Goal: Transaction & Acquisition: Purchase product/service

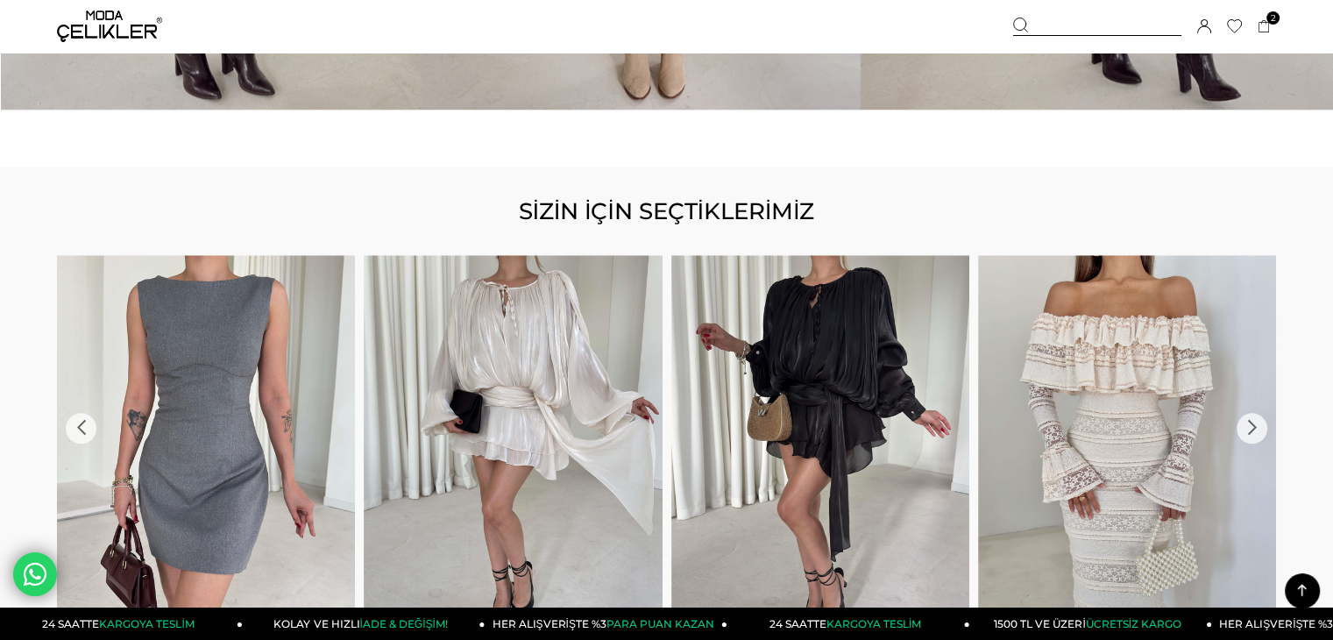
scroll to position [1929, 0]
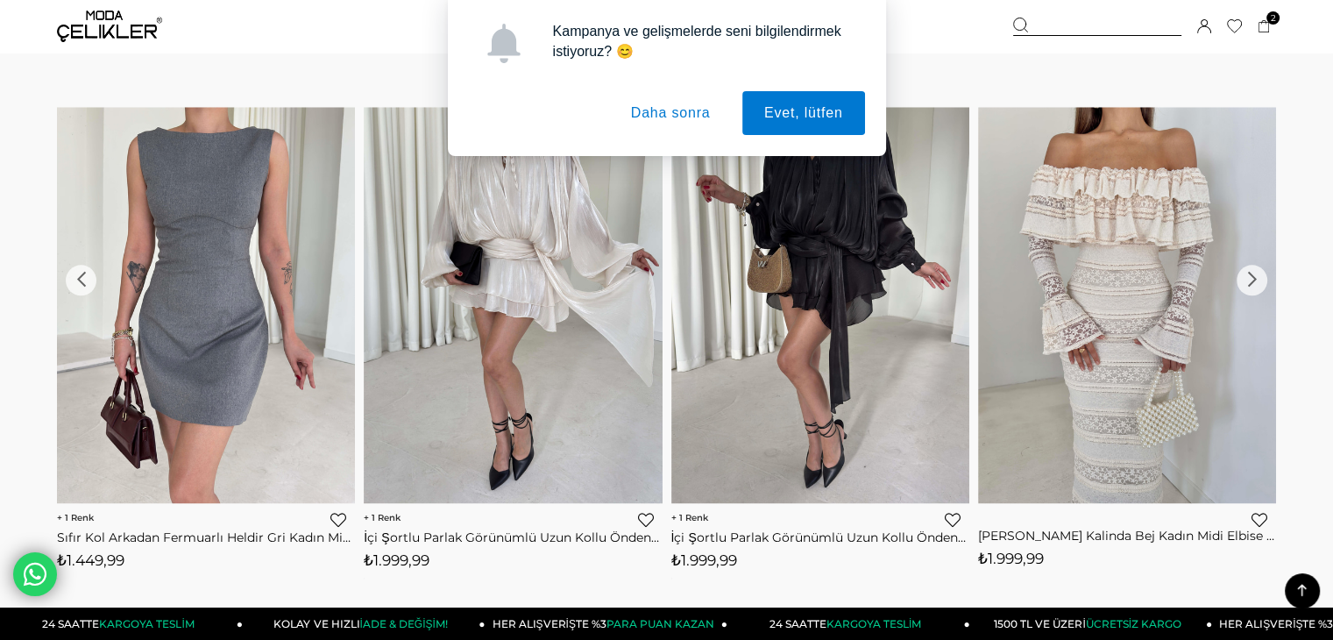
click at [636, 110] on button "Daha sonra" at bounding box center [671, 113] width 124 height 44
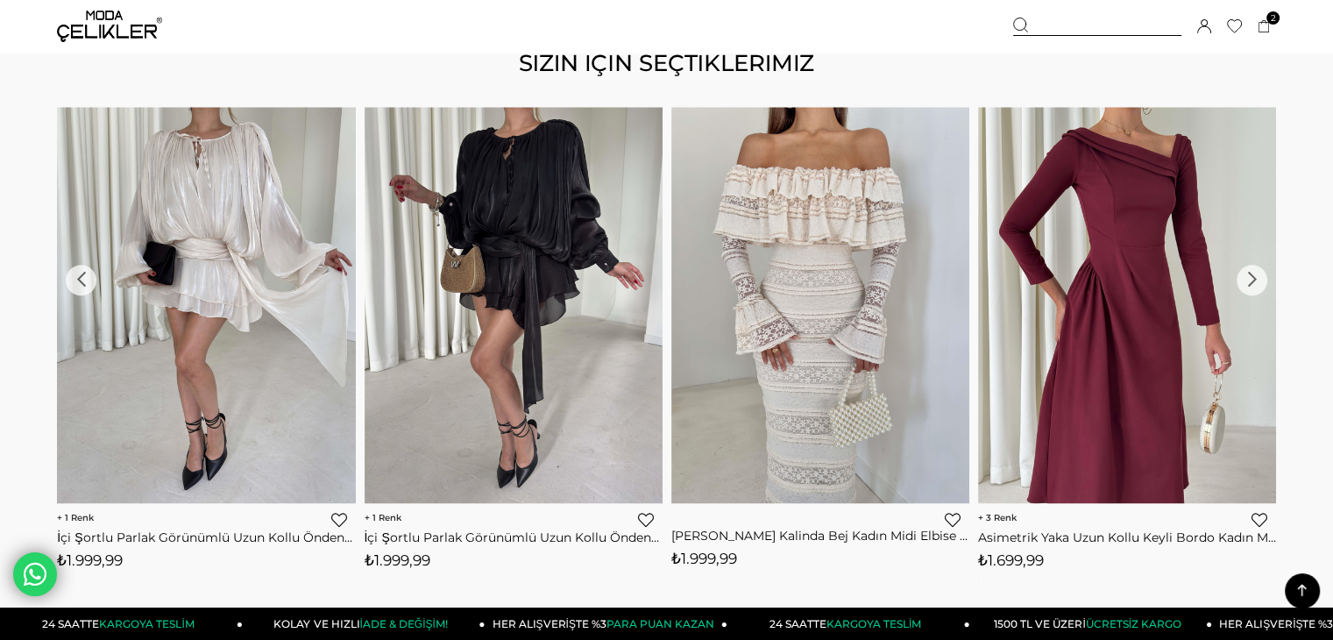
click at [1257, 277] on div "›" at bounding box center [1252, 280] width 31 height 31
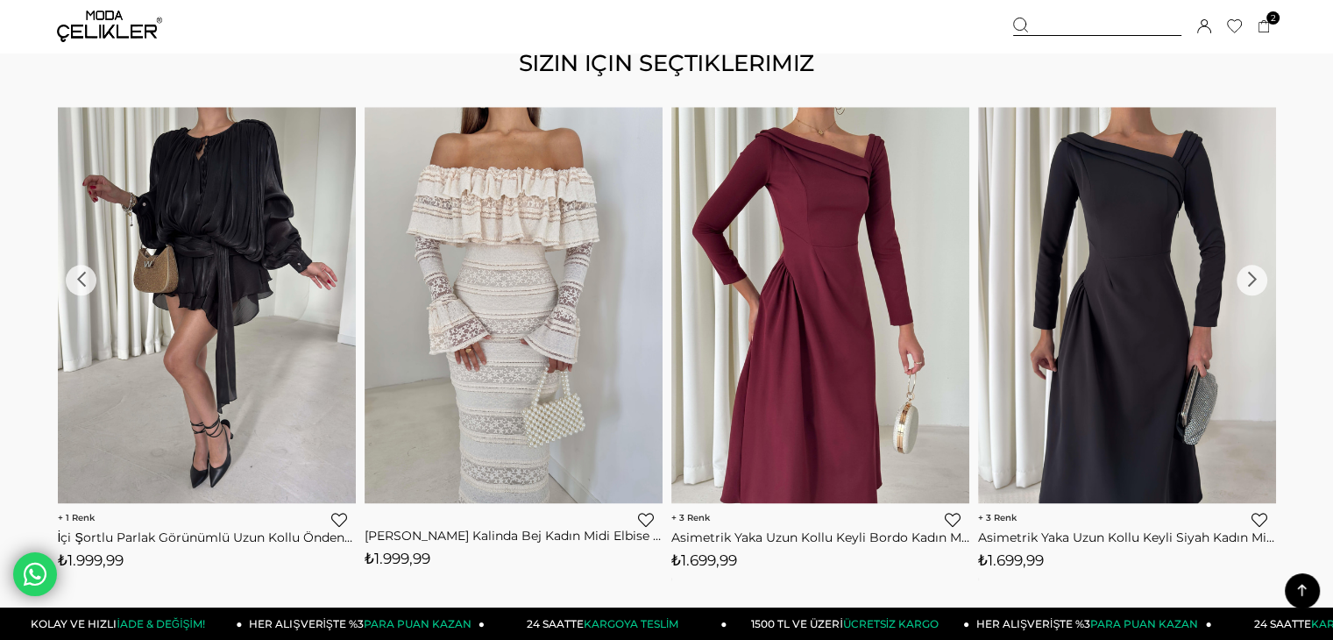
click at [1257, 277] on div "›" at bounding box center [1252, 280] width 31 height 31
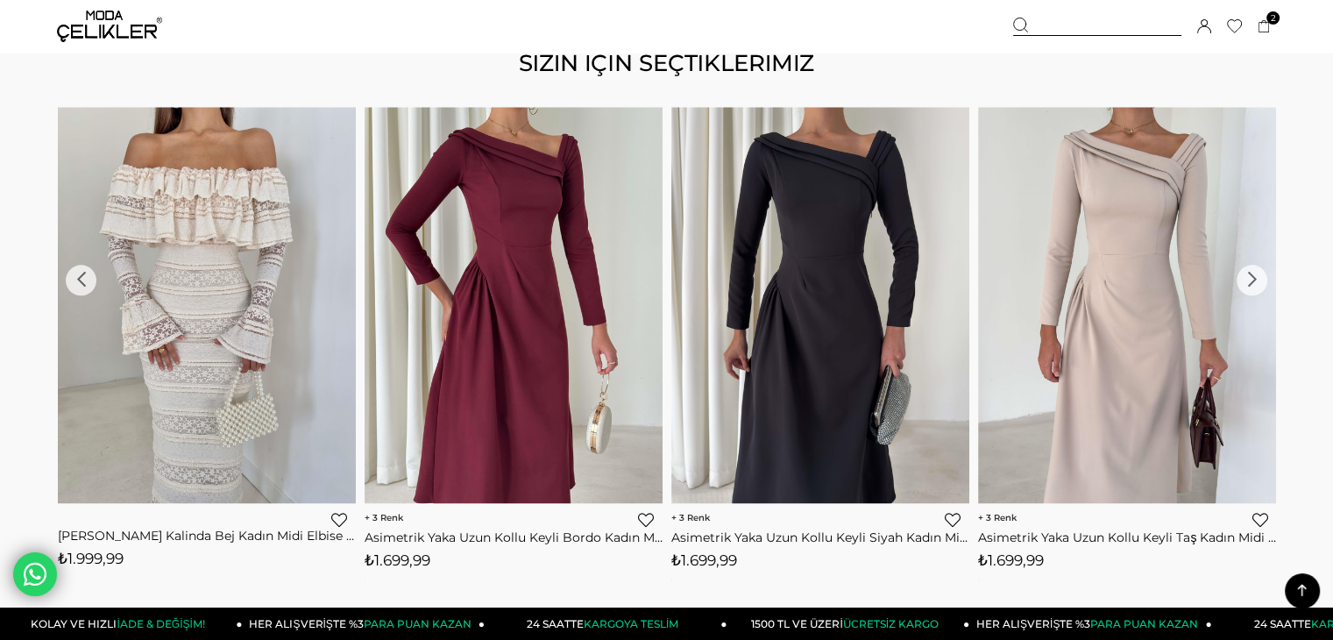
click at [1257, 277] on div "›" at bounding box center [1252, 280] width 31 height 31
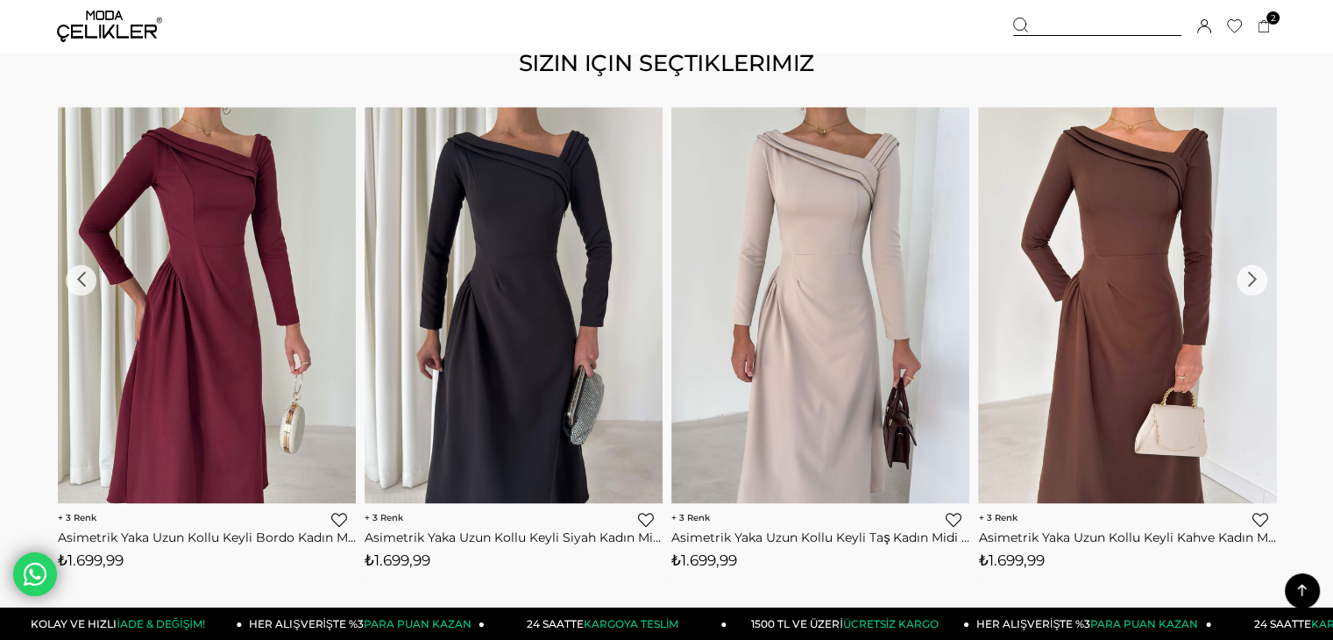
click at [1257, 277] on div "›" at bounding box center [1252, 280] width 31 height 31
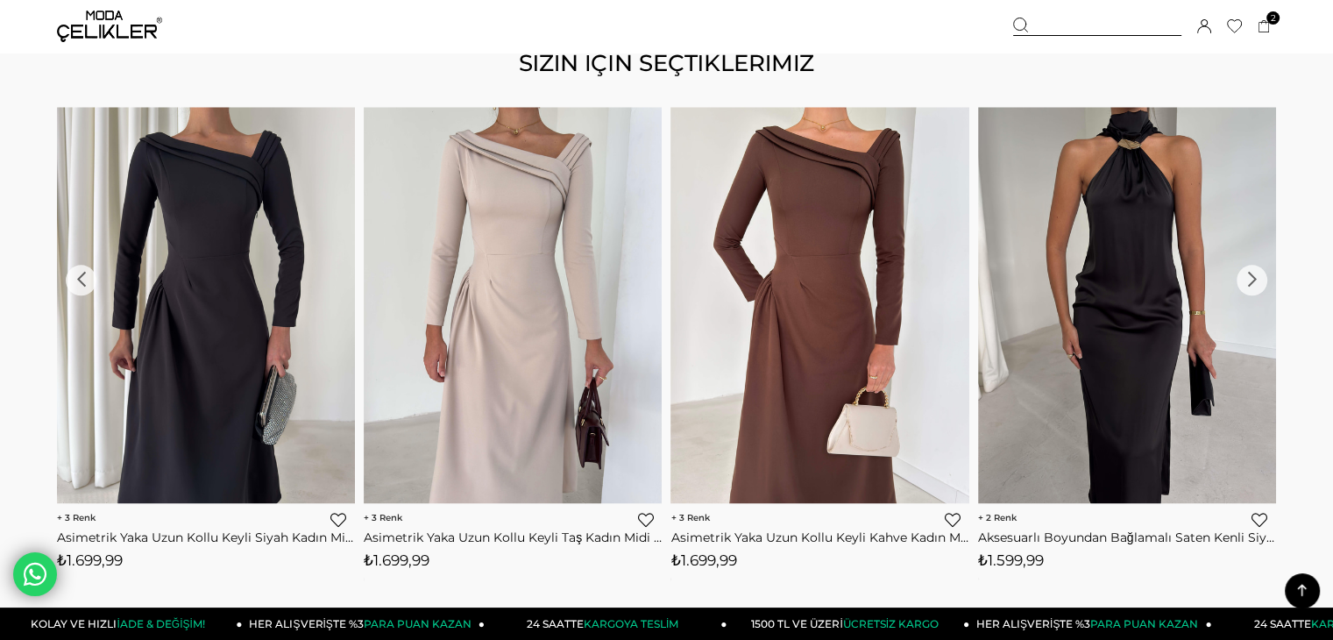
click at [1257, 277] on div "›" at bounding box center [1252, 280] width 31 height 31
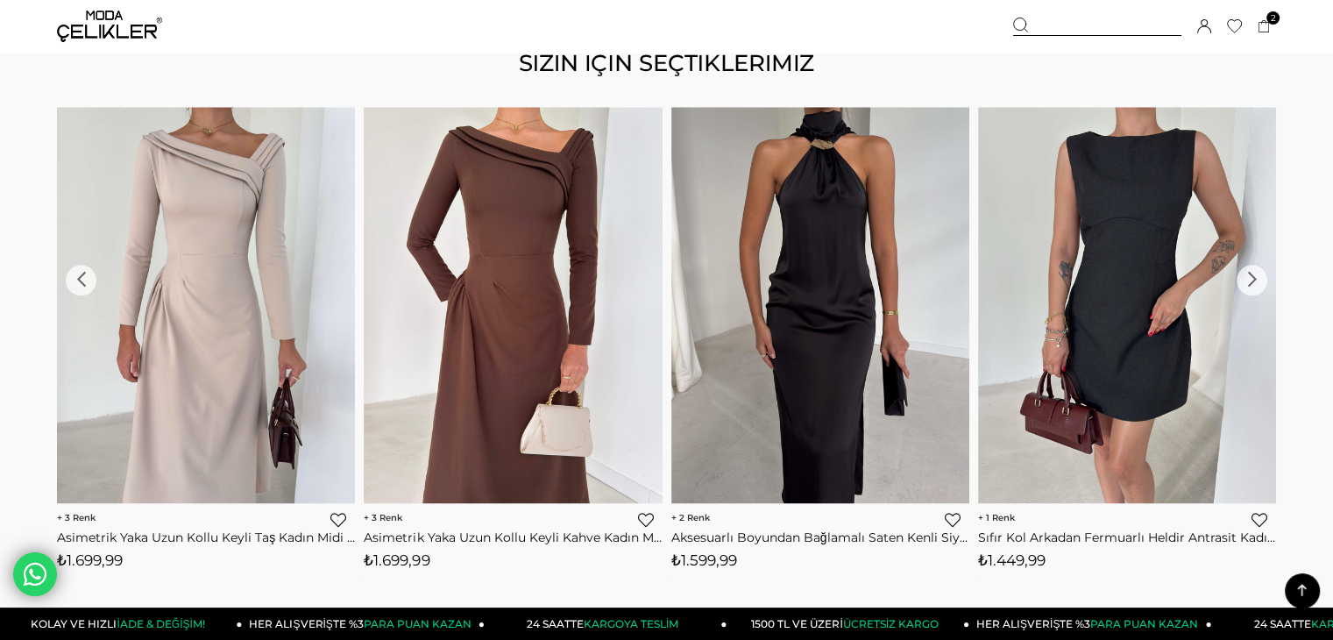
click at [1257, 277] on div "›" at bounding box center [1252, 280] width 31 height 31
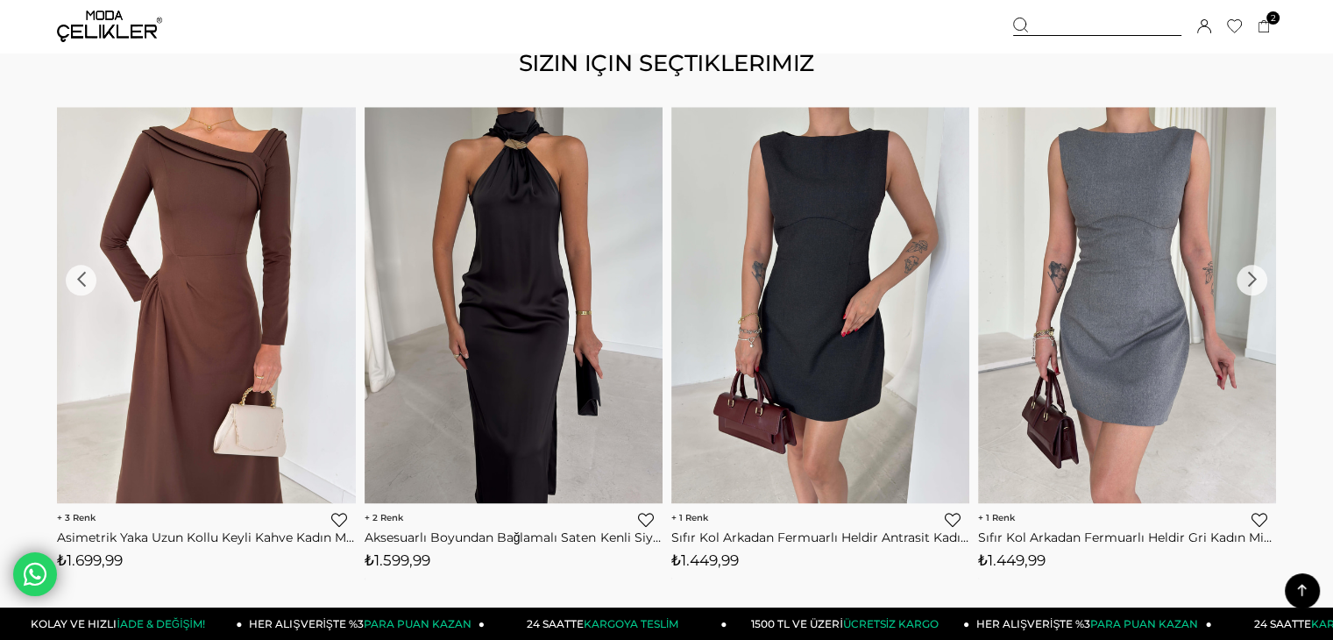
click at [1257, 277] on div "›" at bounding box center [1252, 280] width 31 height 31
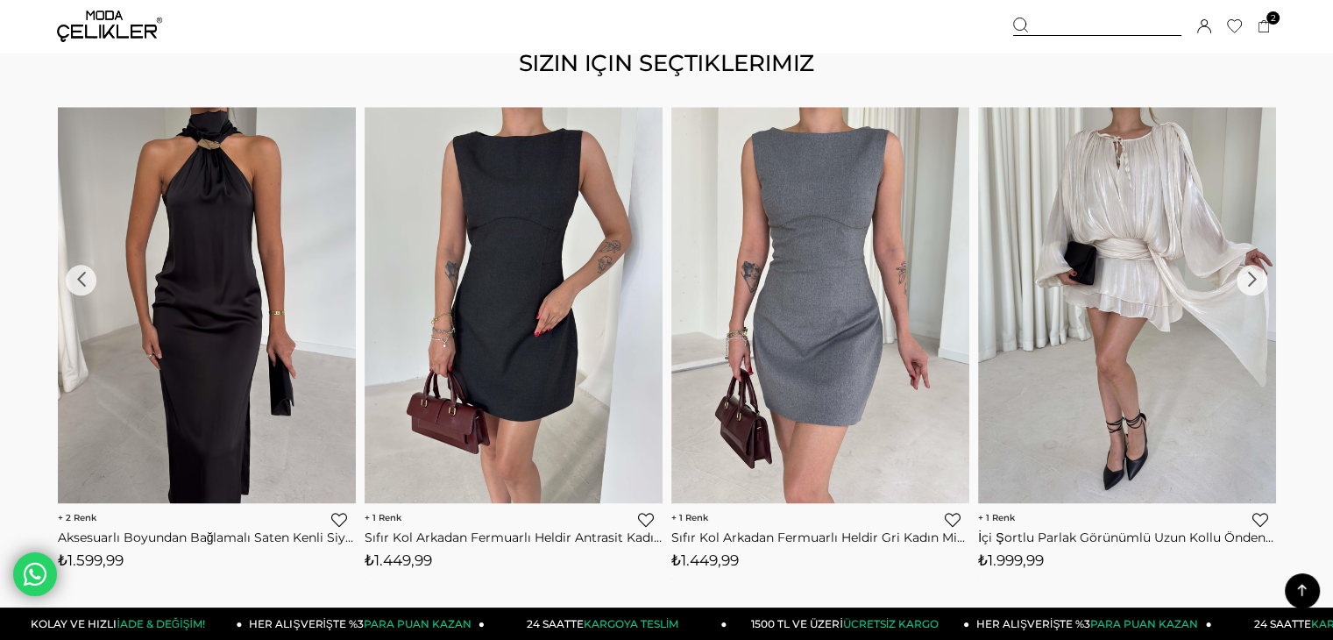
click at [1257, 277] on div "›" at bounding box center [1252, 280] width 31 height 31
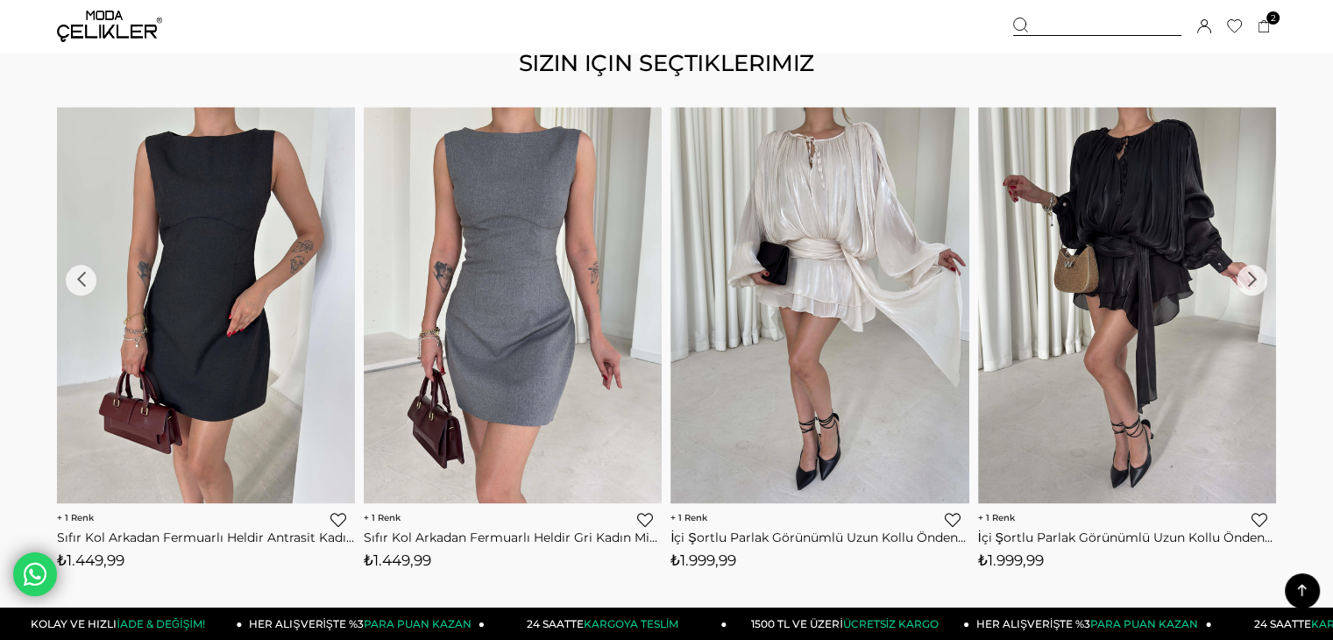
click at [1257, 277] on div "›" at bounding box center [1252, 280] width 31 height 31
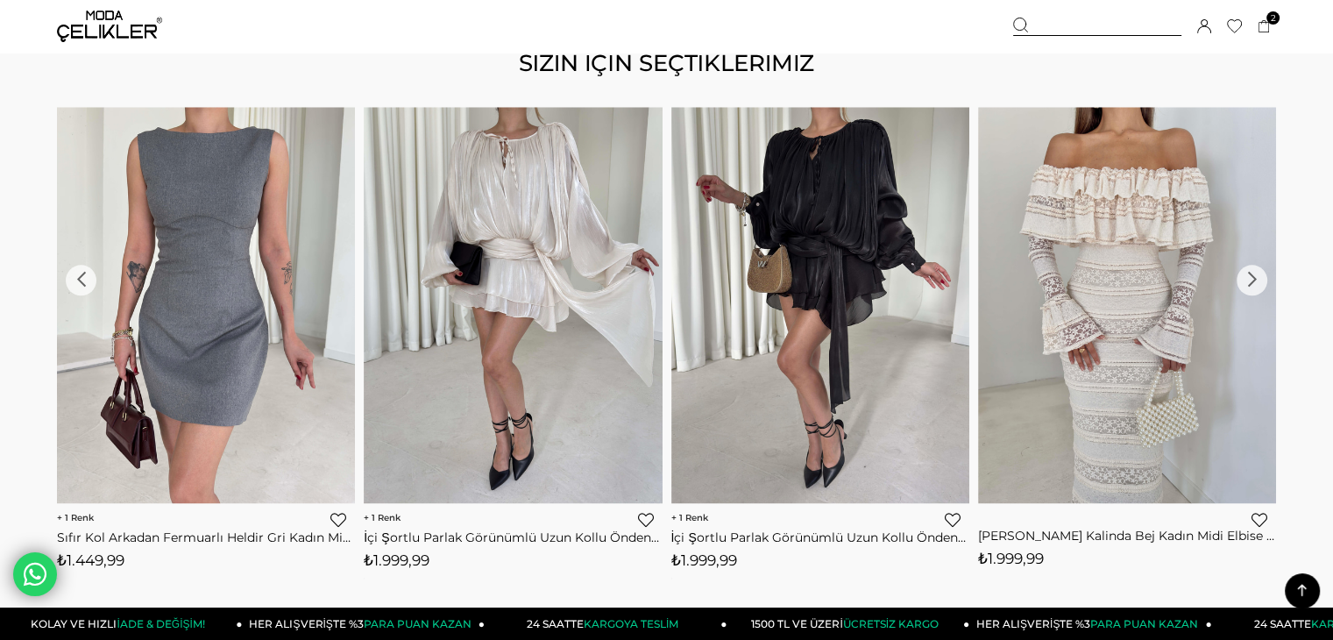
click at [1257, 277] on div "›" at bounding box center [1252, 280] width 31 height 31
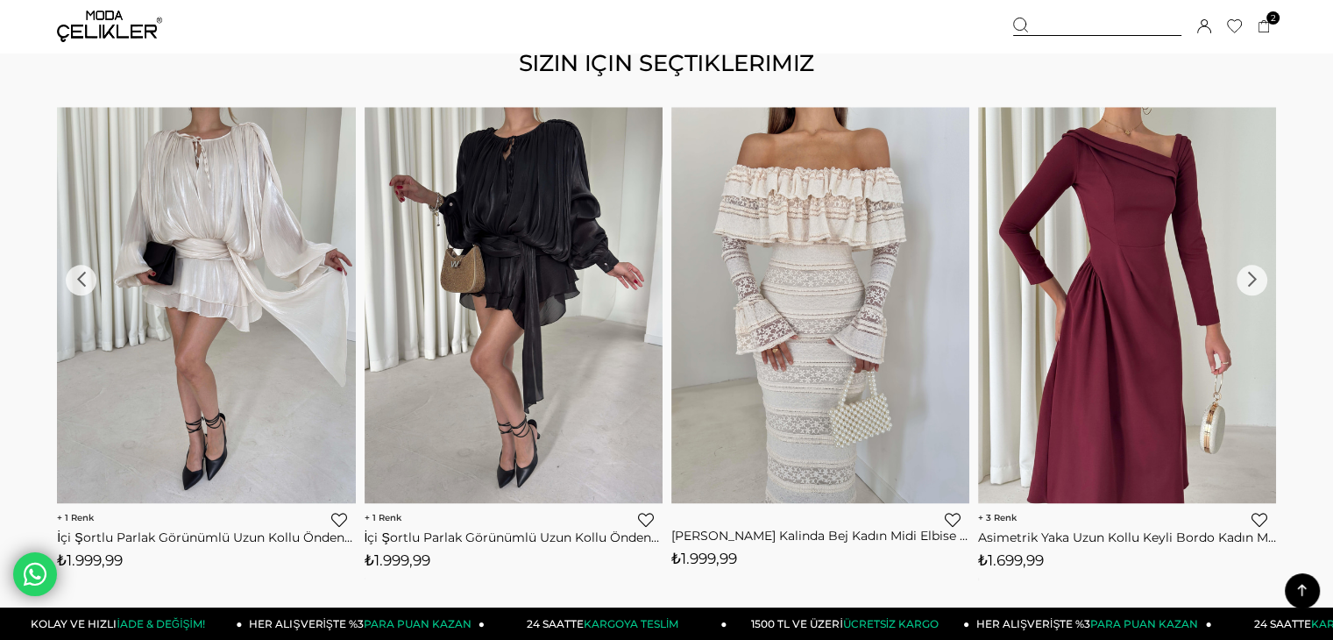
click at [1257, 277] on div "›" at bounding box center [1252, 280] width 31 height 31
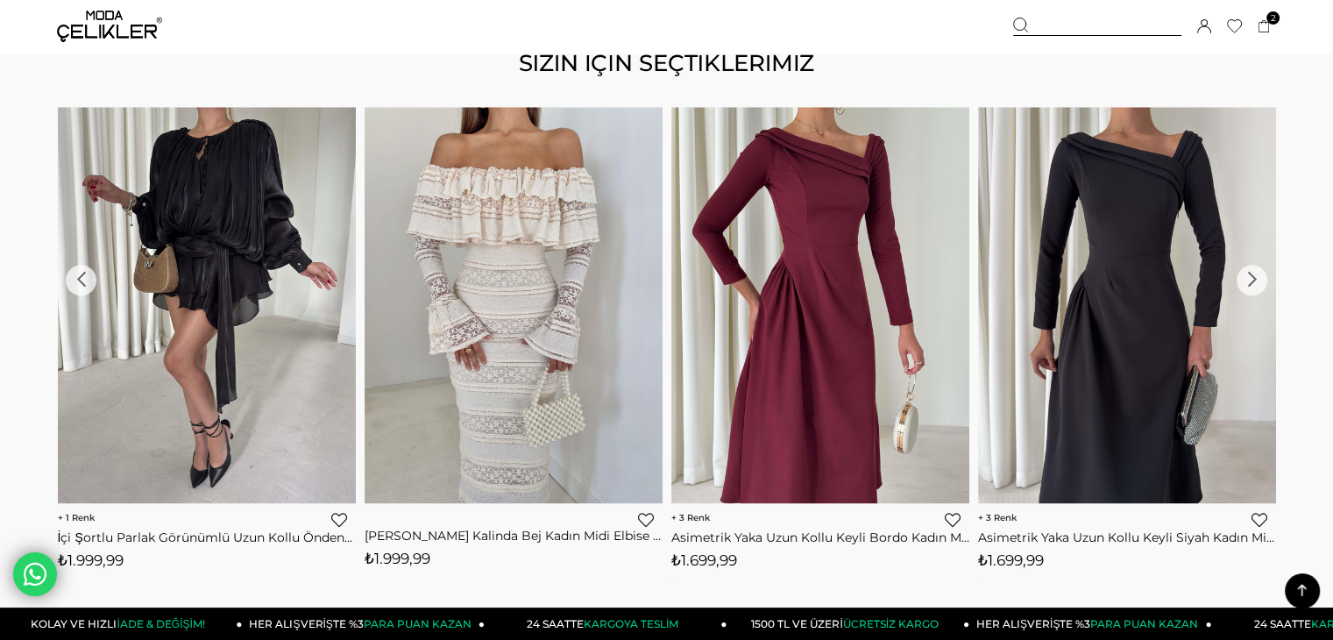
click at [1257, 277] on div "›" at bounding box center [1252, 280] width 31 height 31
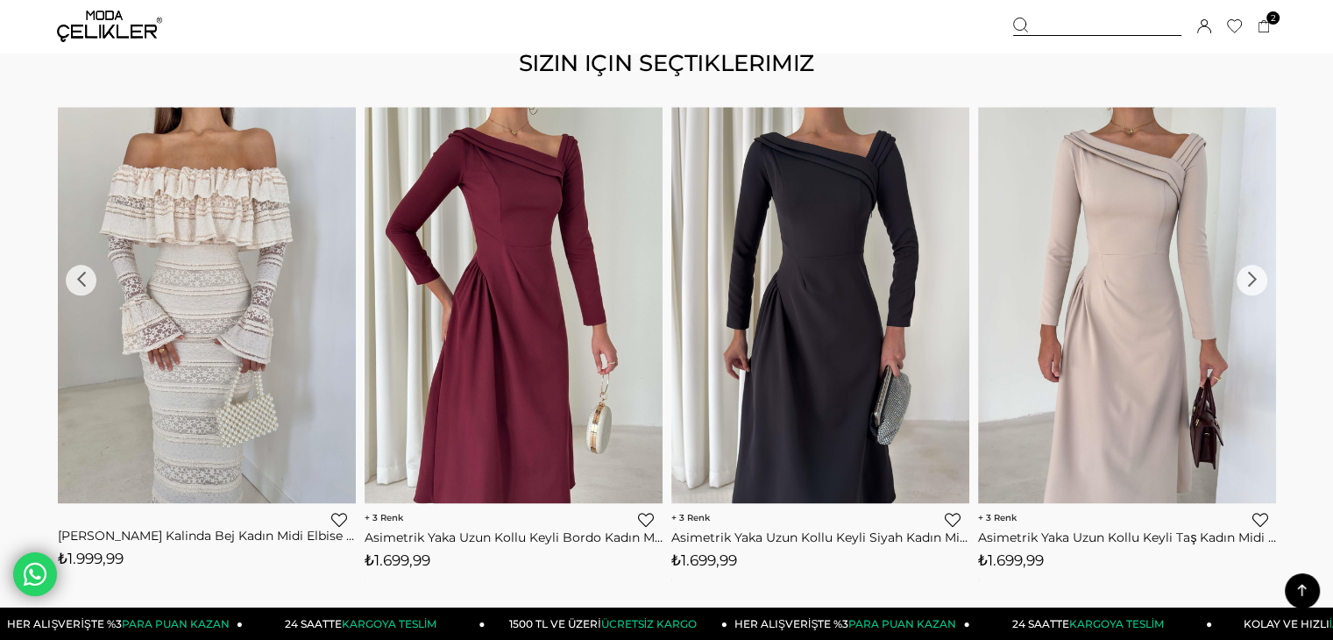
click at [1257, 277] on div "›" at bounding box center [1252, 280] width 31 height 31
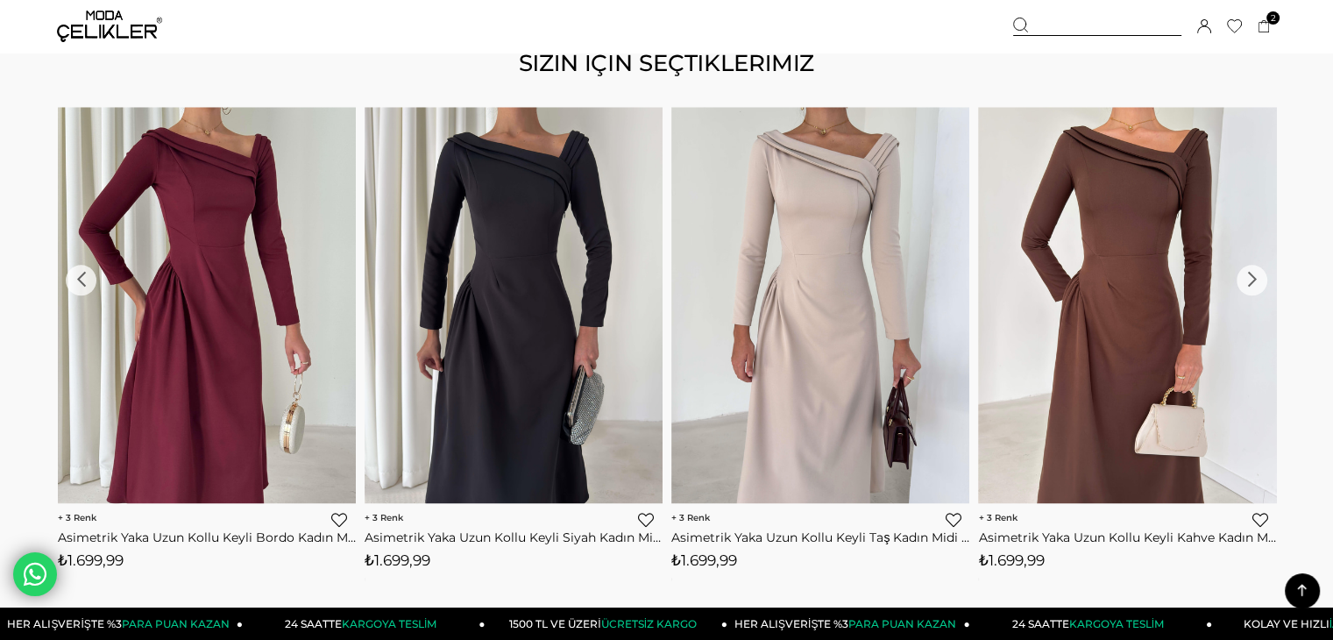
click at [1257, 277] on div "›" at bounding box center [1252, 280] width 31 height 31
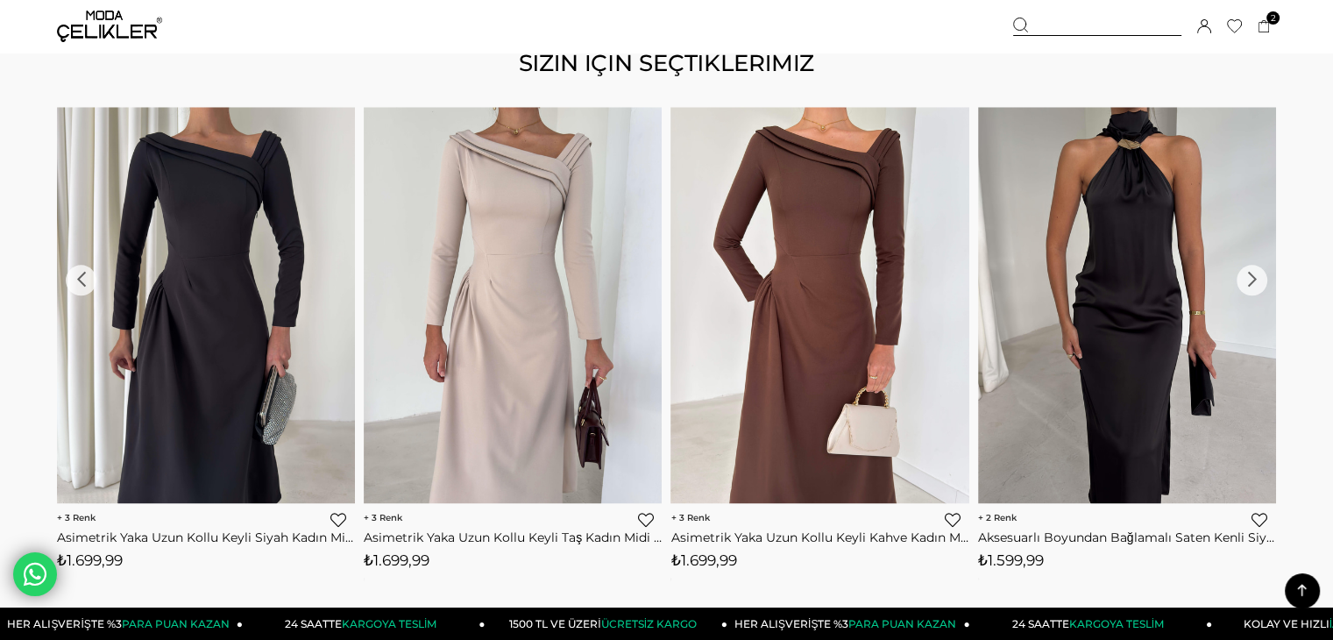
click at [1257, 277] on div "›" at bounding box center [1252, 280] width 31 height 31
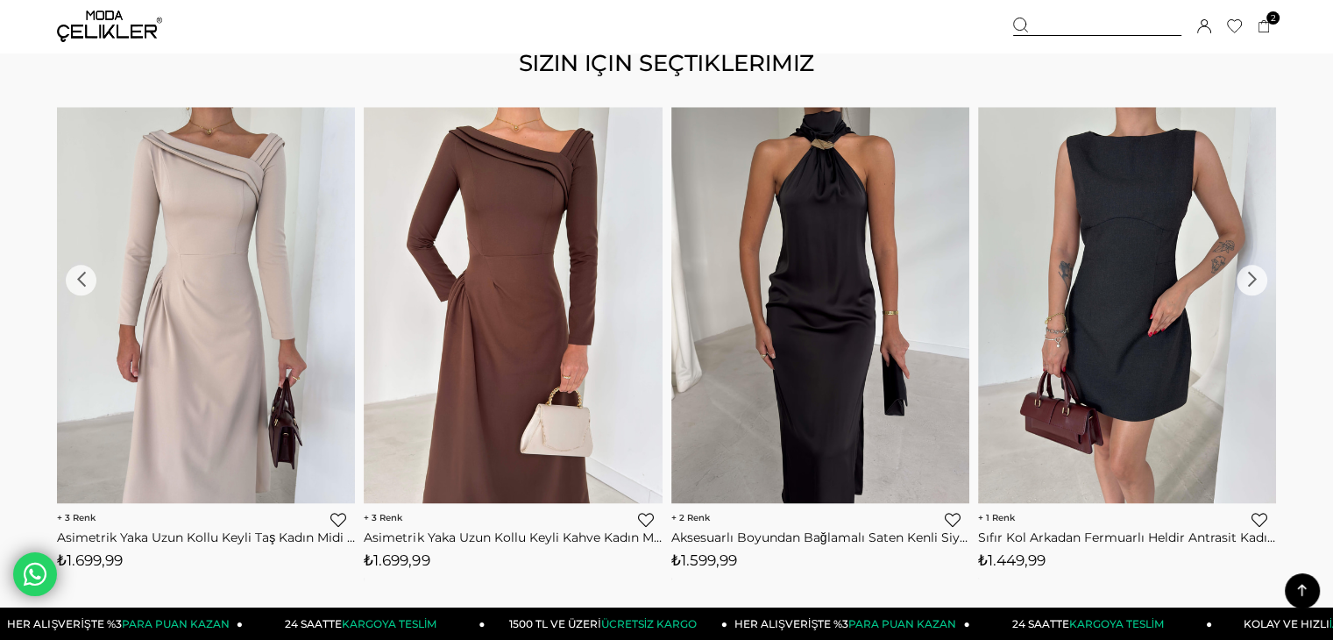
click at [1257, 277] on div "›" at bounding box center [1252, 280] width 31 height 31
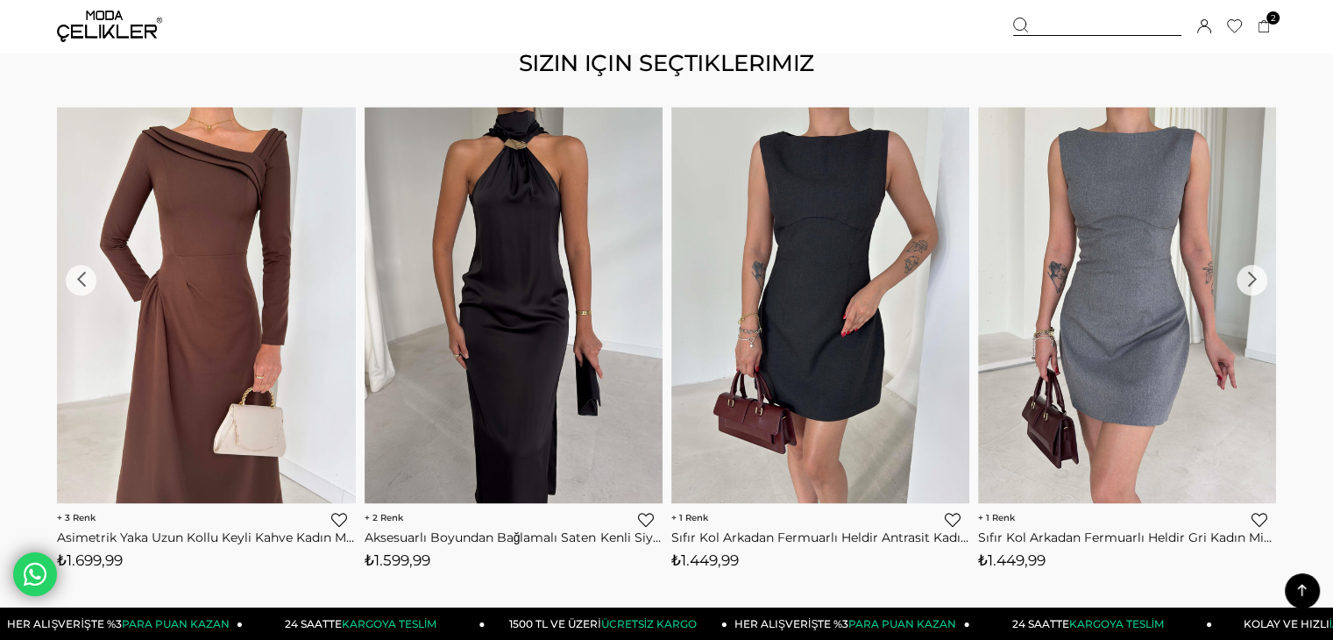
click at [1257, 277] on div "›" at bounding box center [1252, 280] width 31 height 31
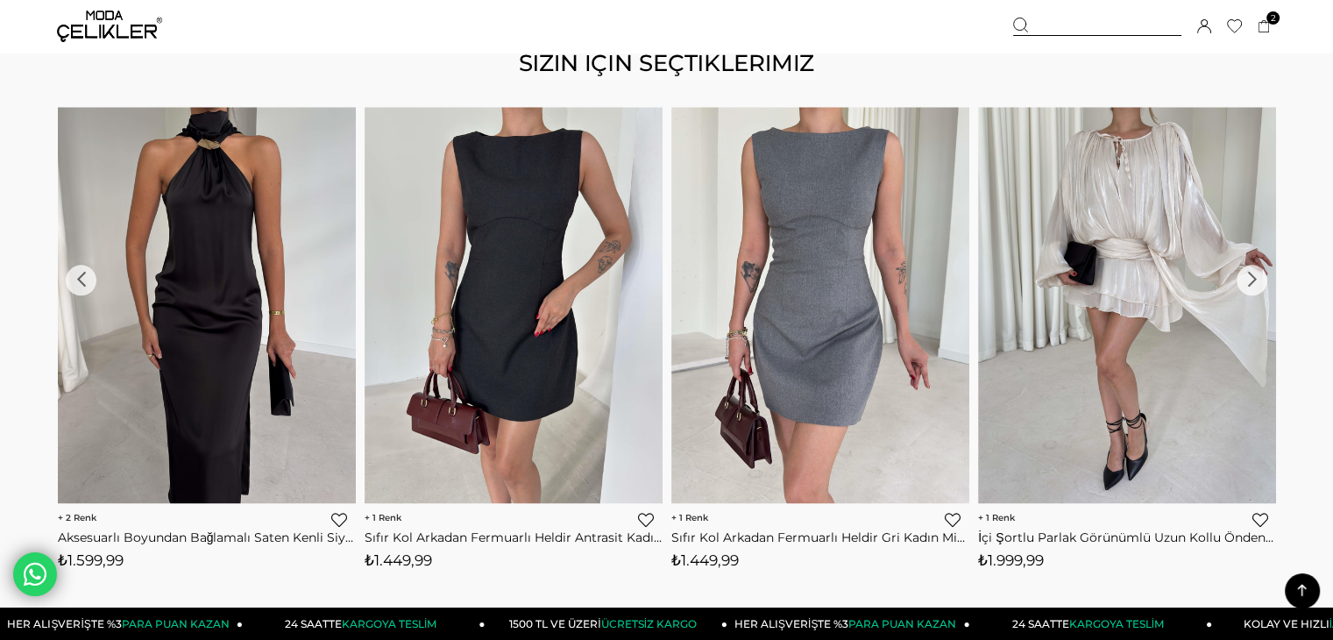
click at [1257, 277] on div "›" at bounding box center [1252, 280] width 31 height 31
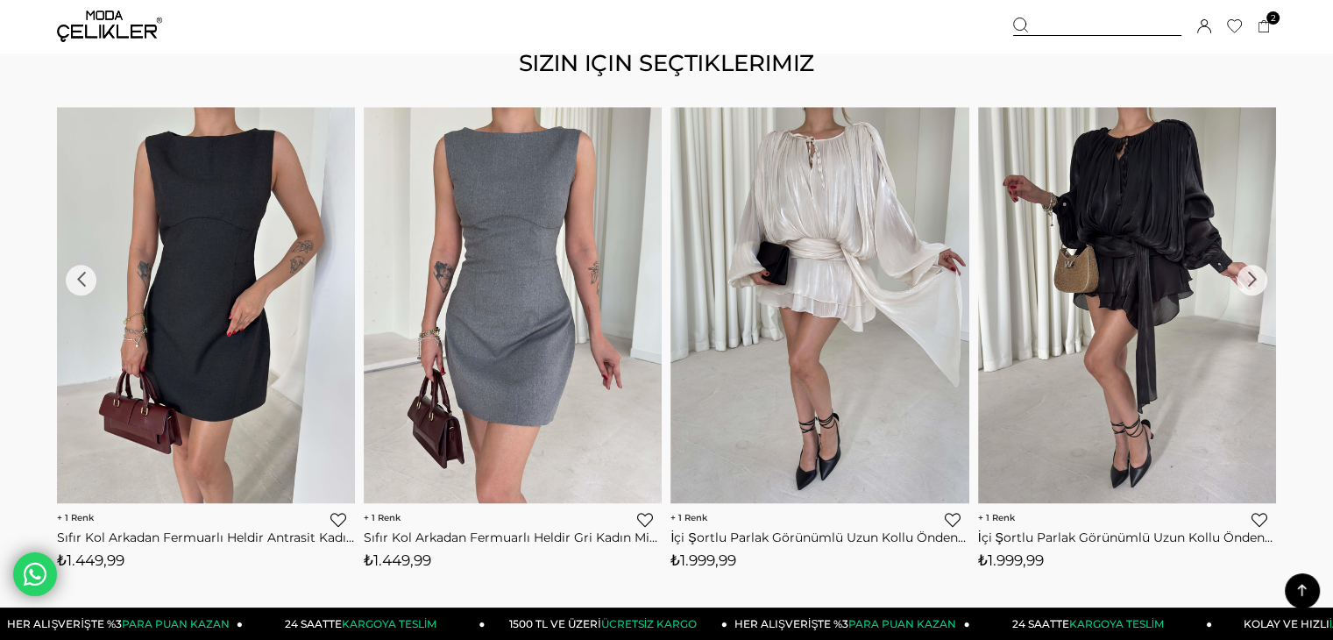
click at [1257, 277] on div "›" at bounding box center [1252, 280] width 31 height 31
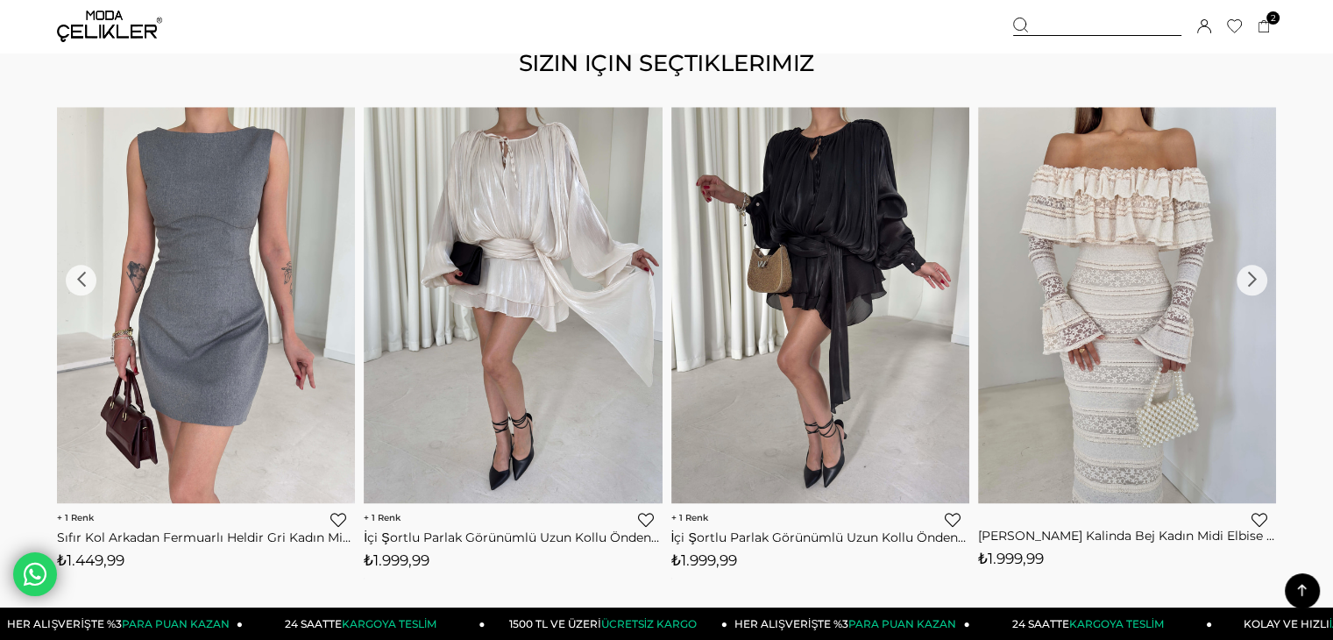
click at [1257, 277] on div "›" at bounding box center [1252, 280] width 31 height 31
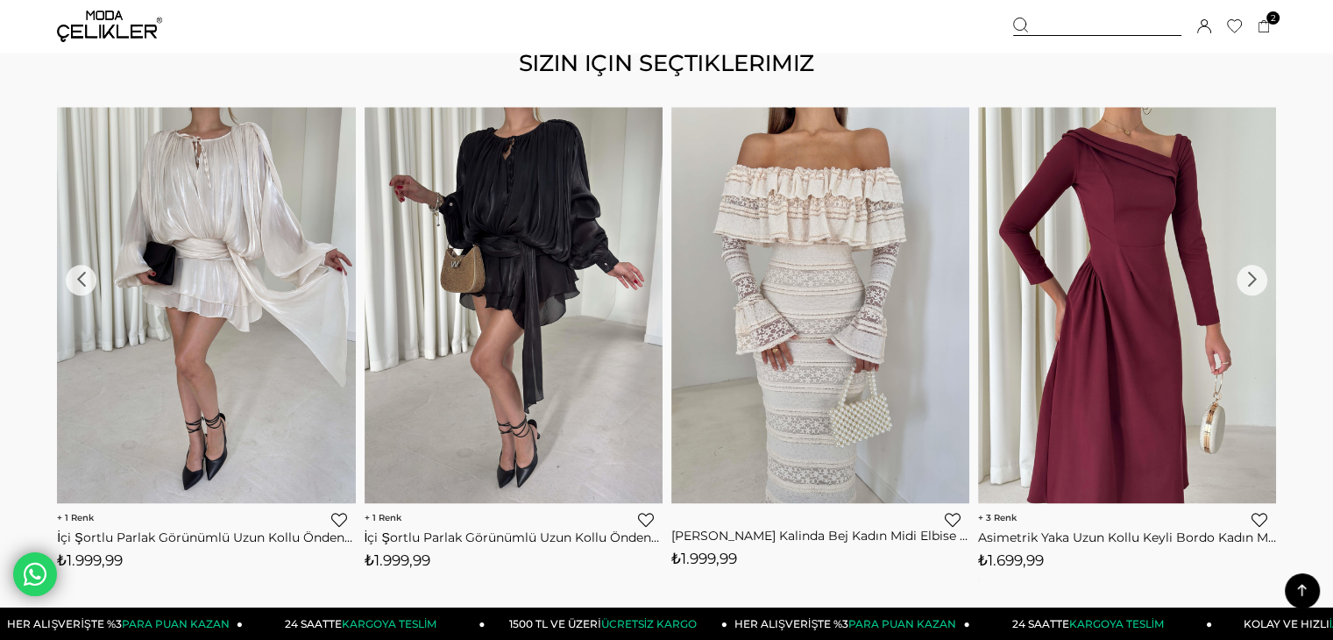
click at [1257, 277] on div "›" at bounding box center [1252, 280] width 31 height 31
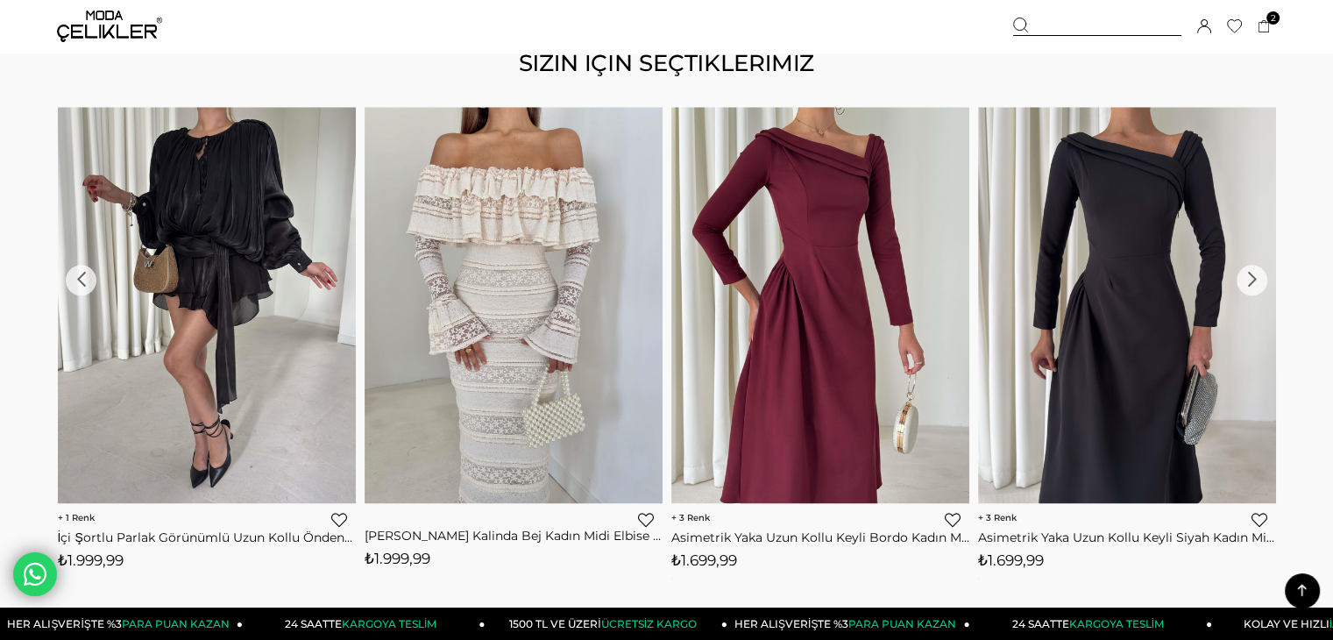
click at [1257, 277] on div "›" at bounding box center [1252, 280] width 31 height 31
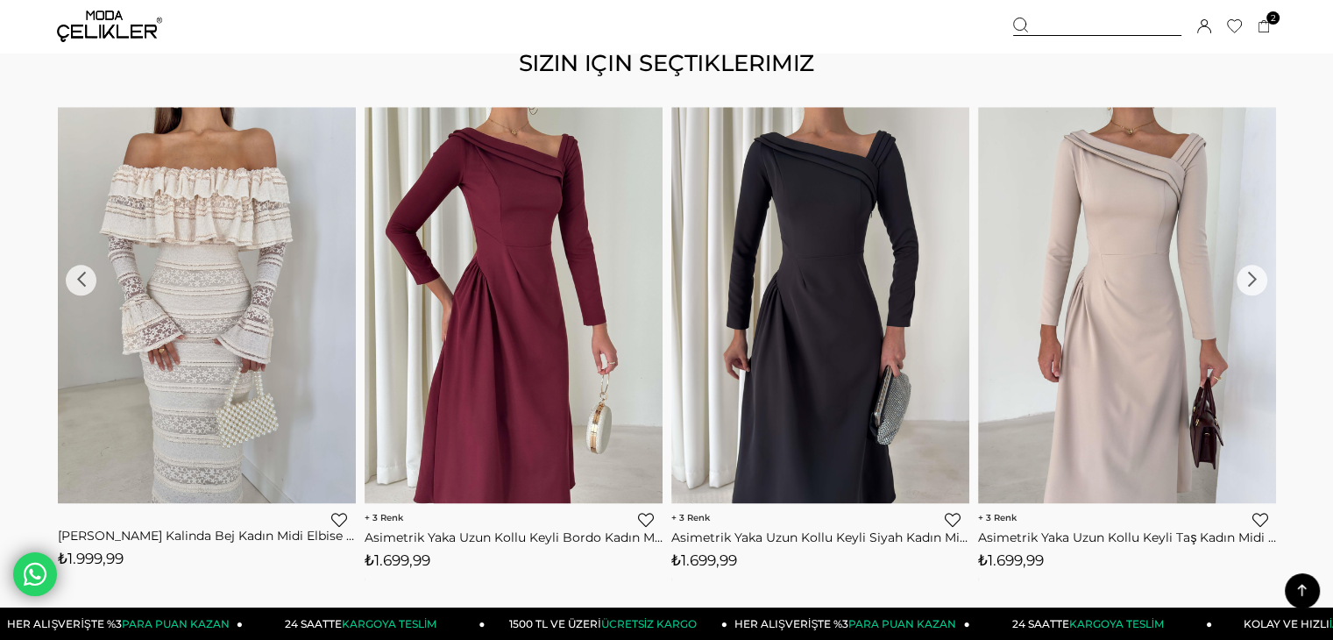
click at [1257, 277] on div "›" at bounding box center [1252, 280] width 31 height 31
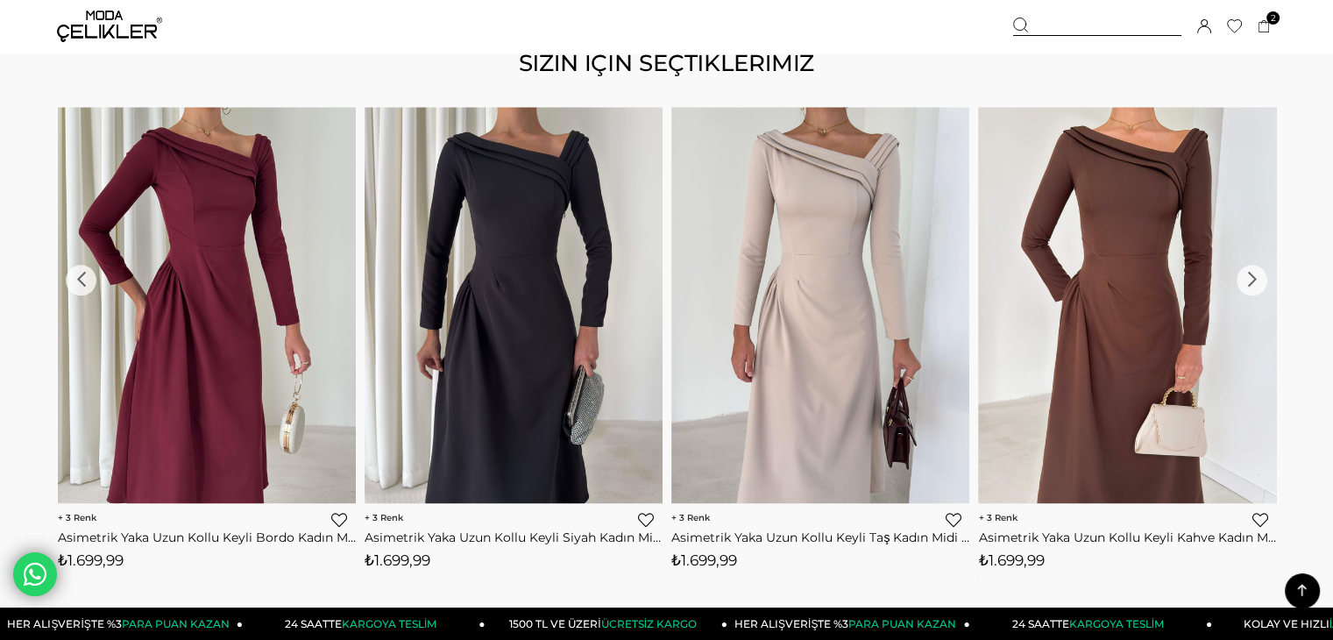
click at [1257, 277] on div "›" at bounding box center [1252, 280] width 31 height 31
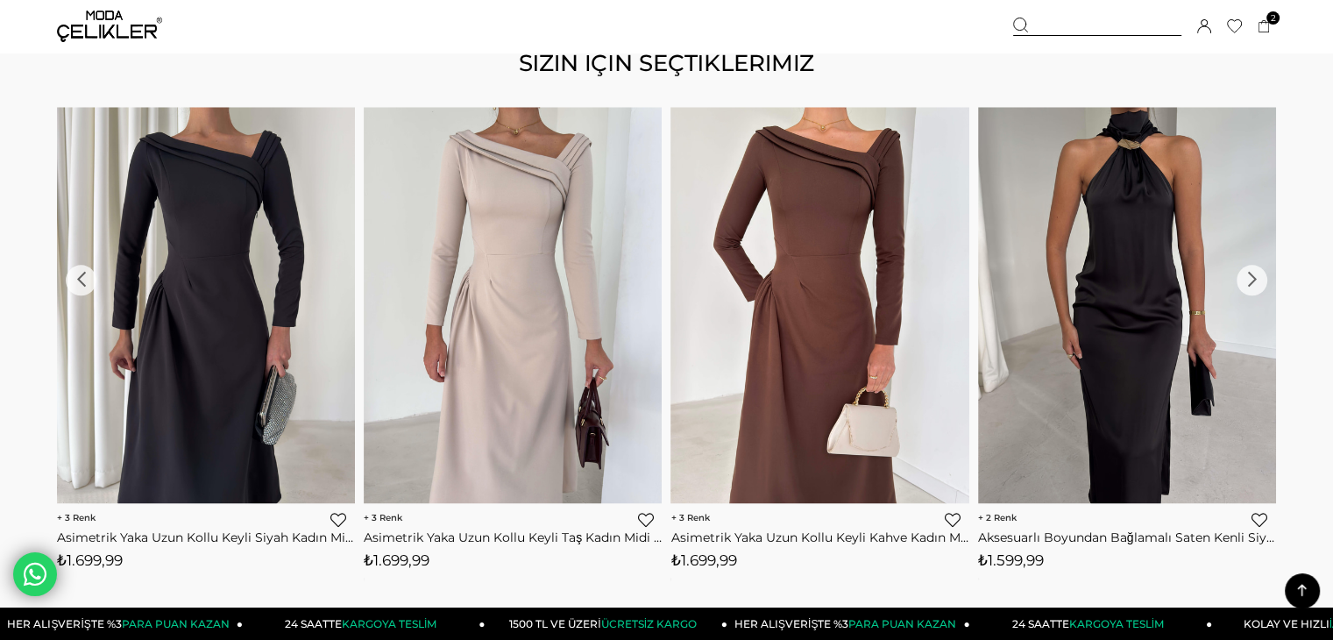
click at [1257, 277] on div "›" at bounding box center [1252, 280] width 31 height 31
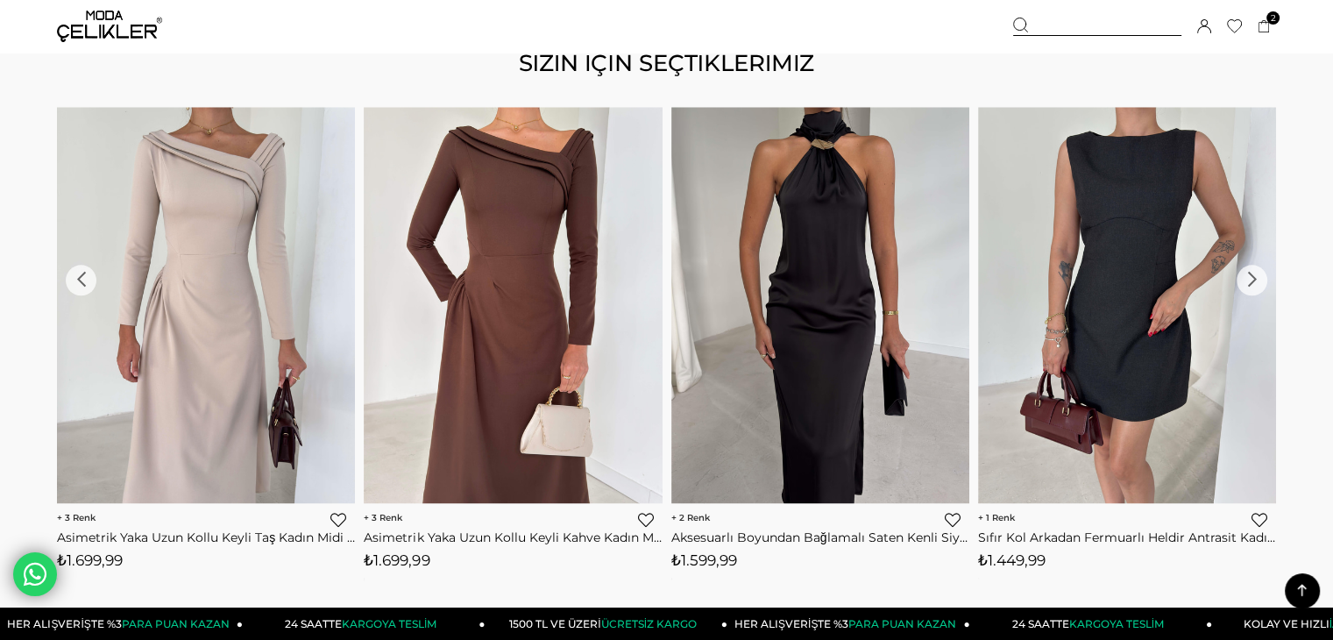
click at [1257, 277] on div "›" at bounding box center [1252, 280] width 31 height 31
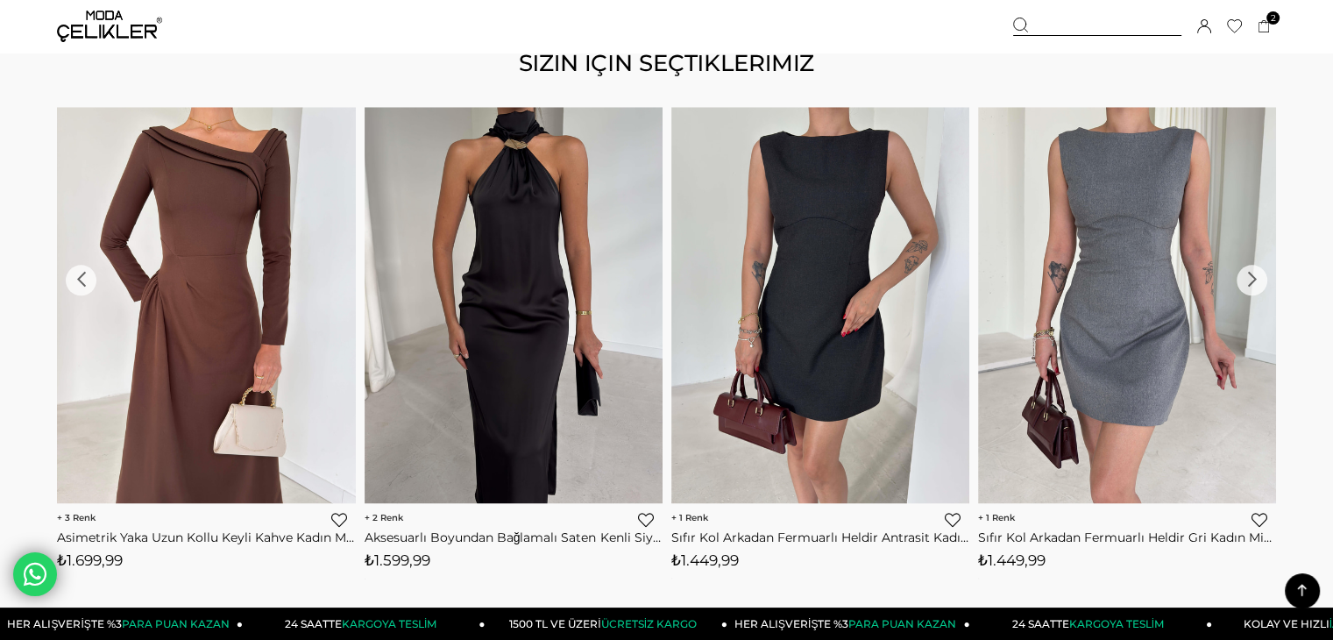
click at [1257, 277] on div "›" at bounding box center [1252, 280] width 31 height 31
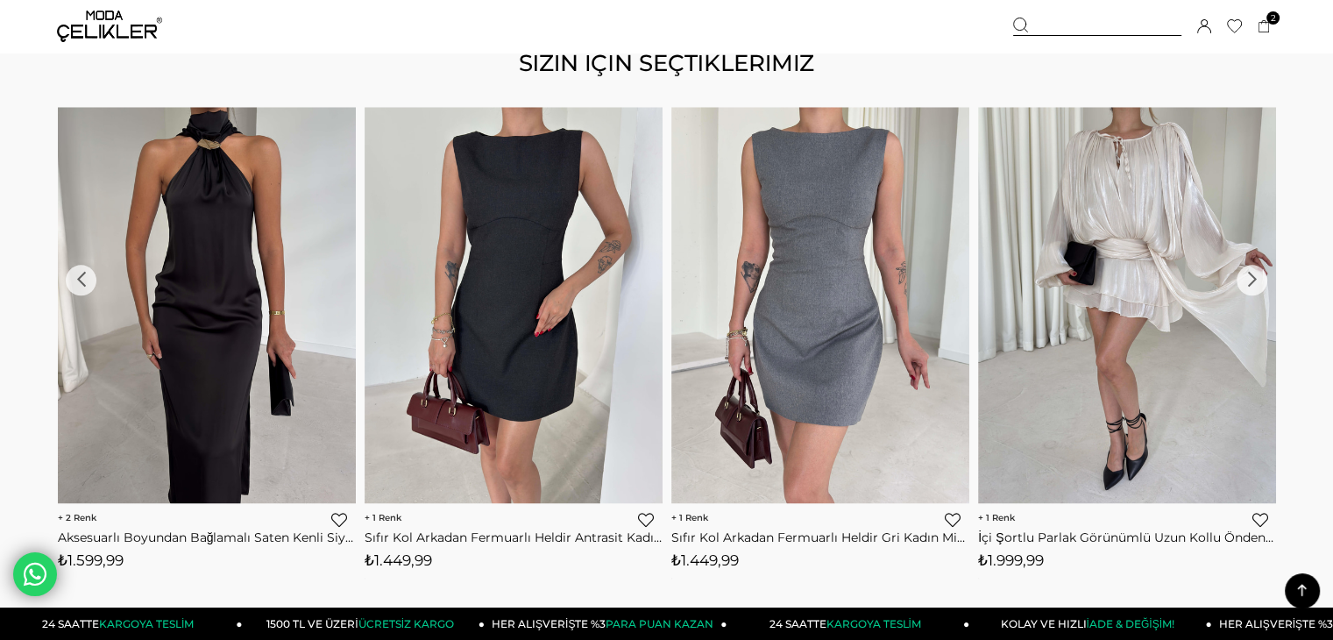
click at [100, 32] on img at bounding box center [109, 27] width 105 height 32
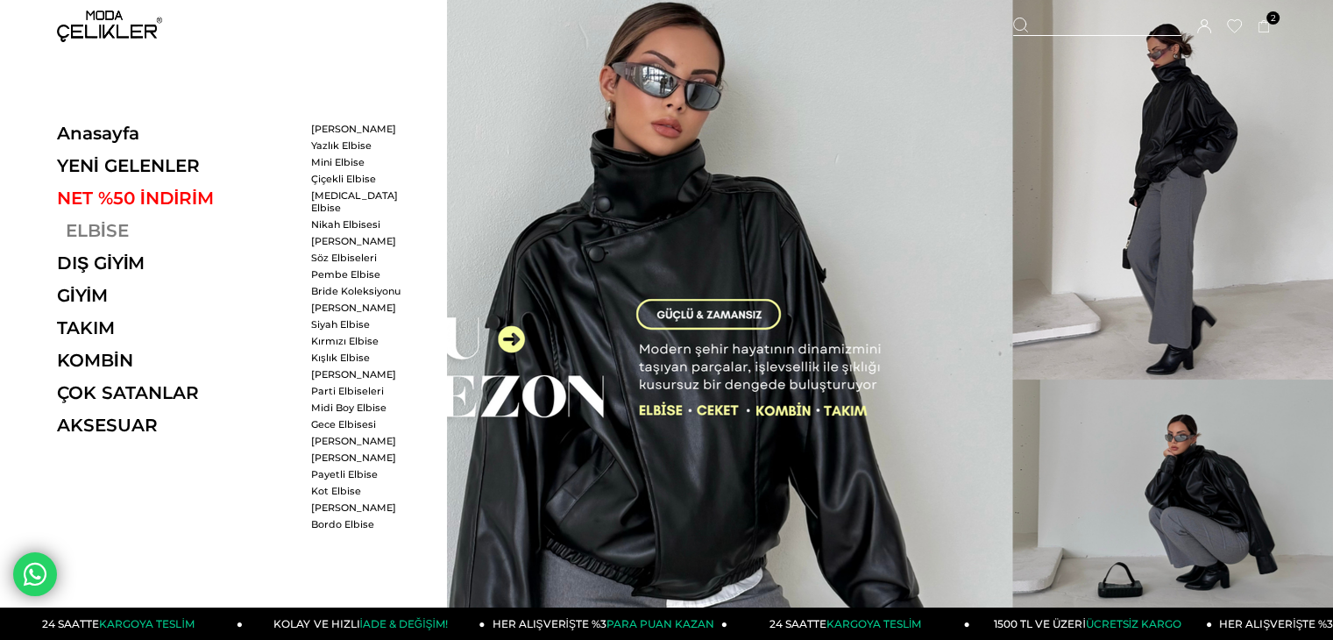
click at [96, 225] on link "ELBİSE" at bounding box center [177, 230] width 241 height 21
click at [111, 225] on link "ELBİSE" at bounding box center [177, 230] width 241 height 21
click at [102, 225] on link "ELBİSE" at bounding box center [177, 230] width 241 height 21
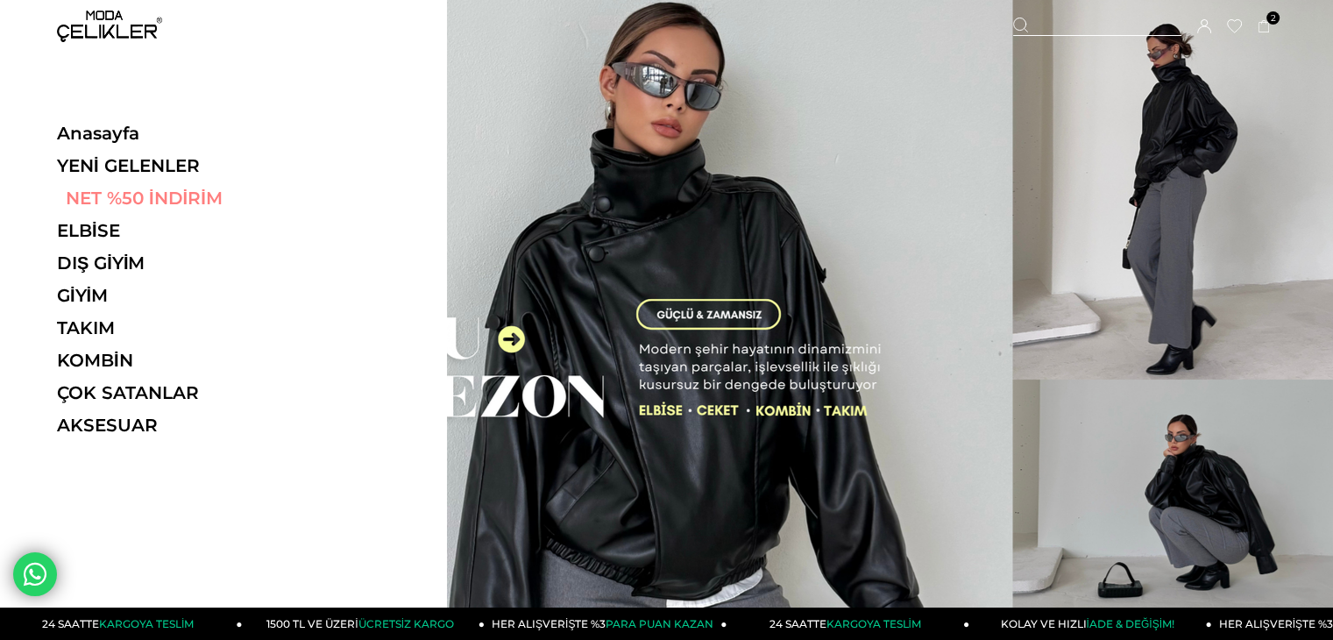
click at [91, 195] on link "NET %50 İNDİRİM" at bounding box center [177, 198] width 241 height 21
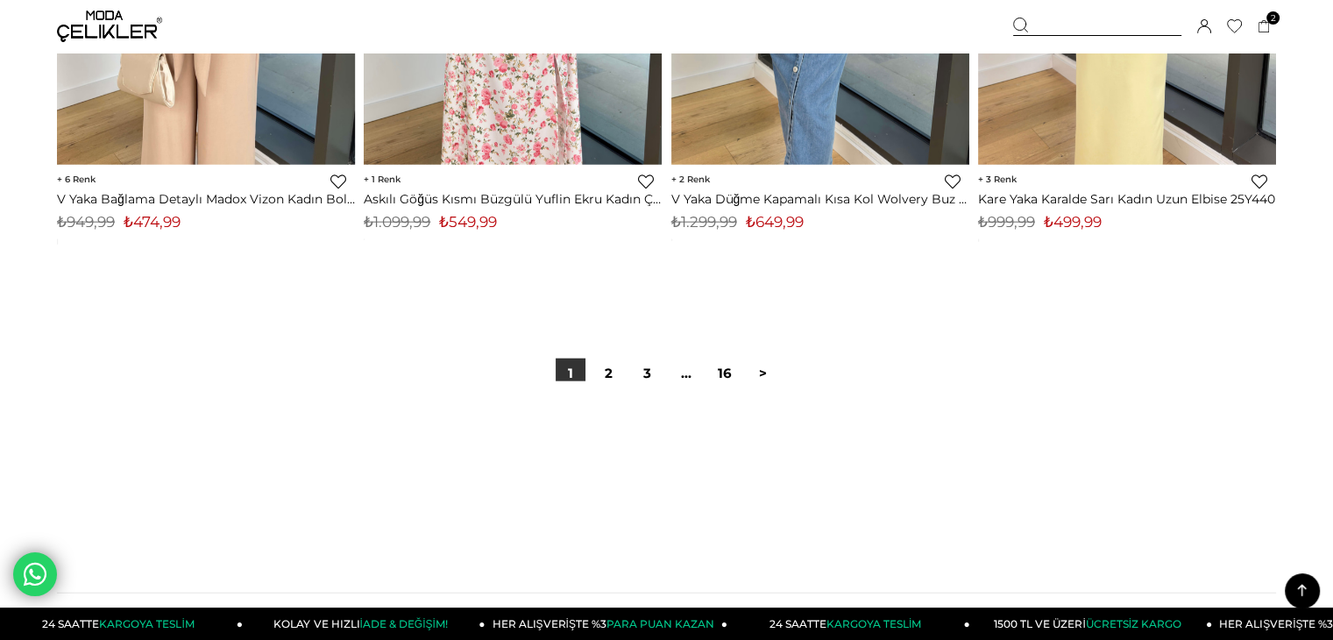
scroll to position [11045, 0]
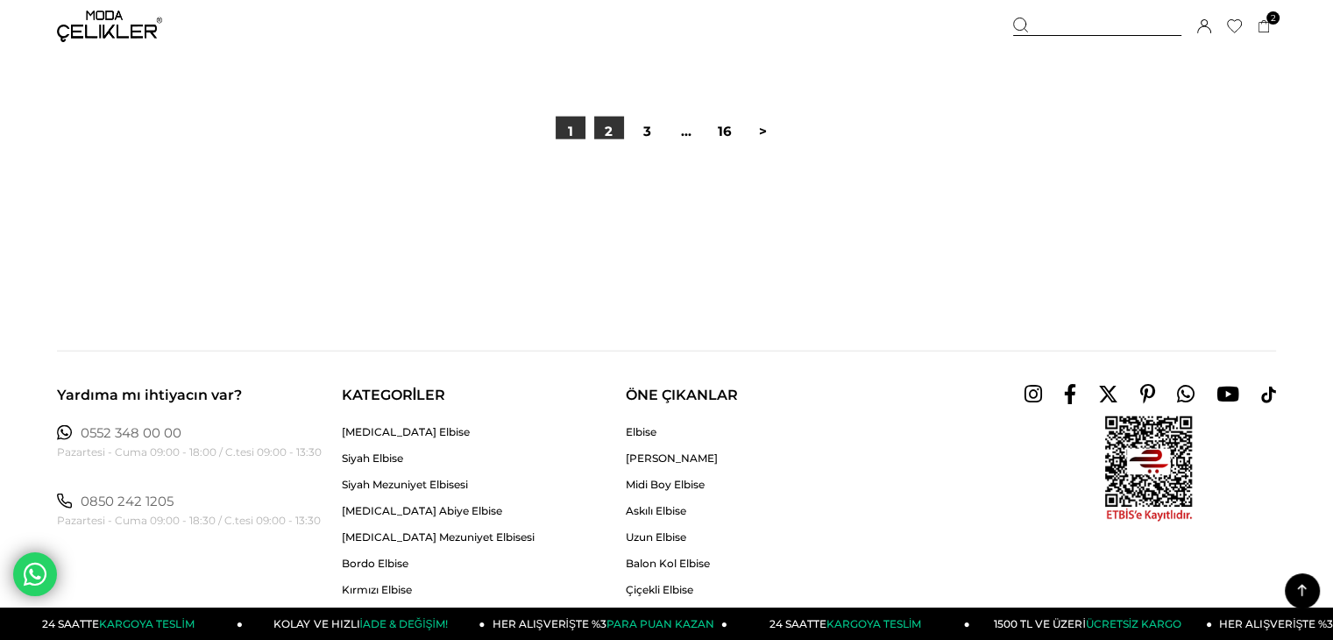
click at [614, 136] on link "2" at bounding box center [609, 132] width 30 height 30
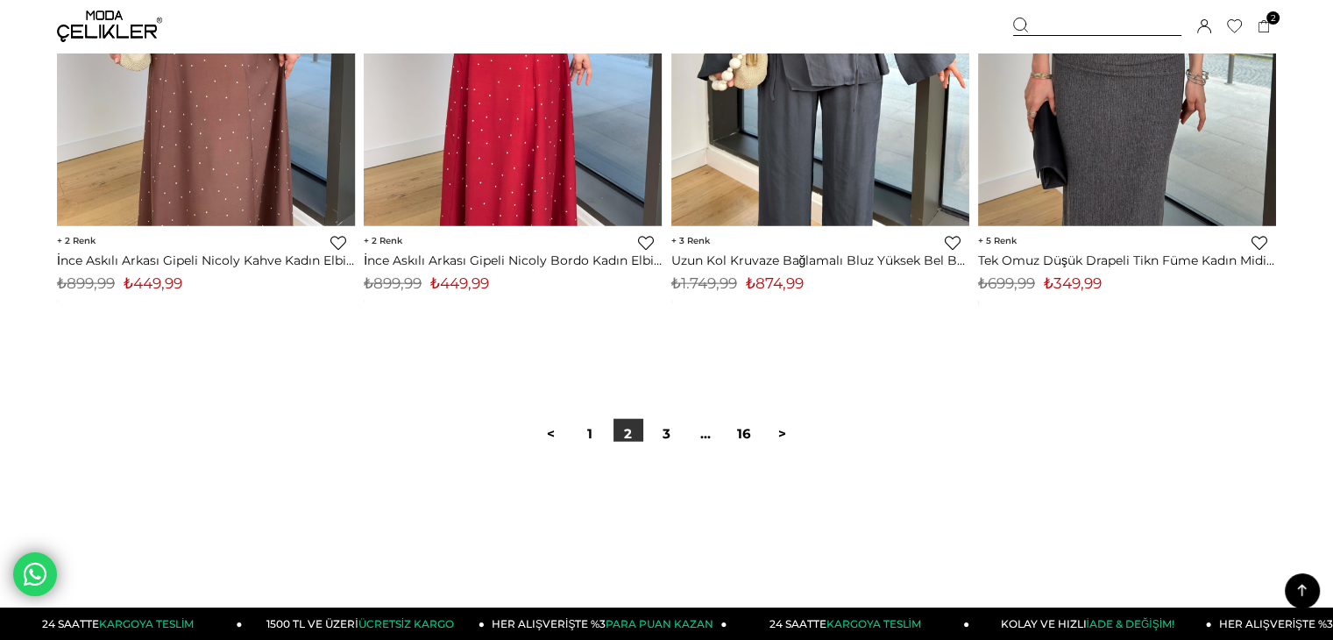
scroll to position [11045, 0]
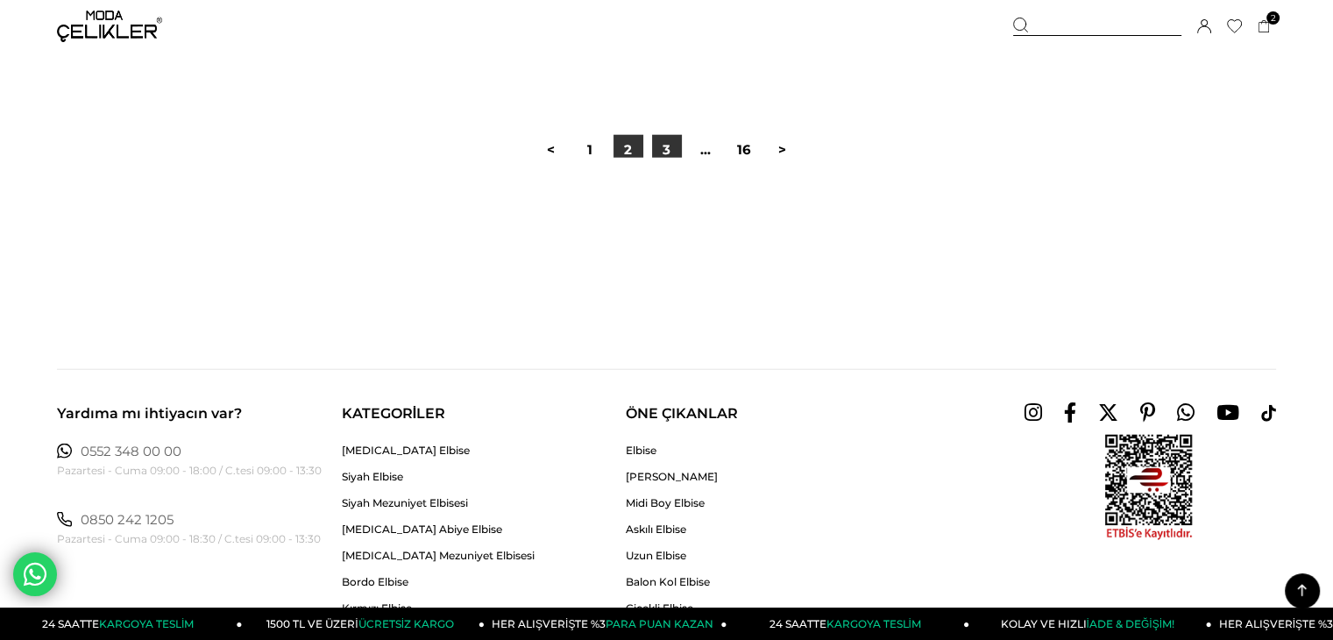
click at [670, 146] on link "3" at bounding box center [667, 150] width 30 height 30
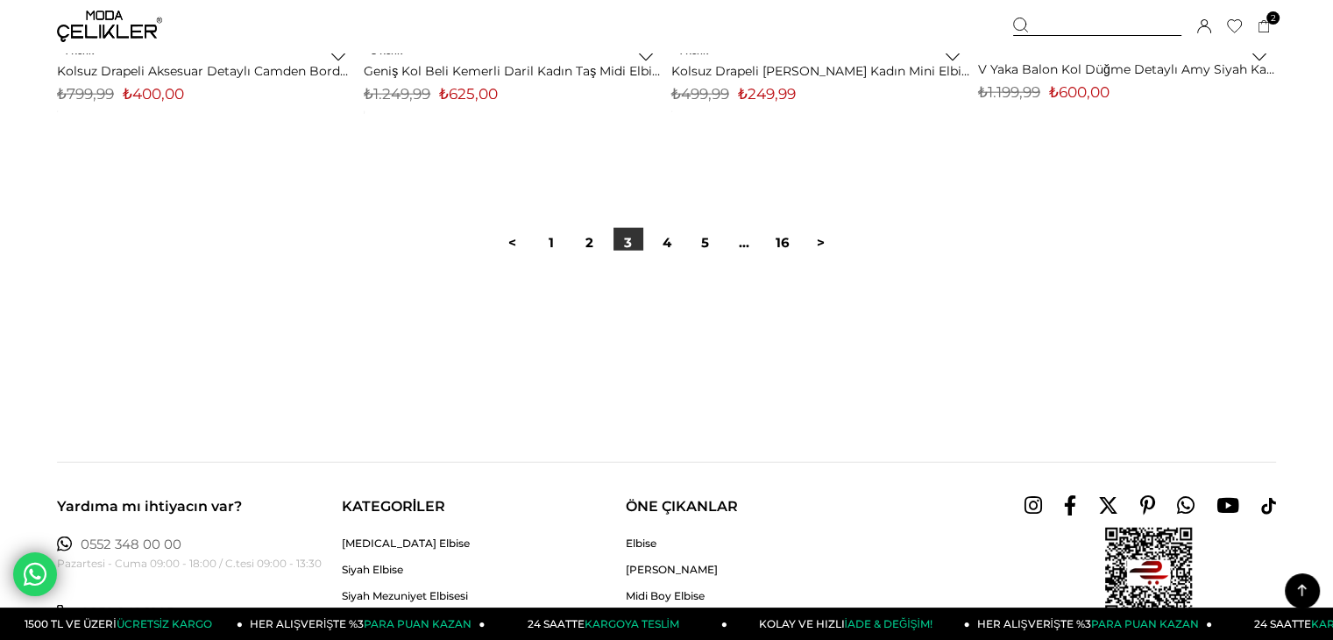
scroll to position [10958, 0]
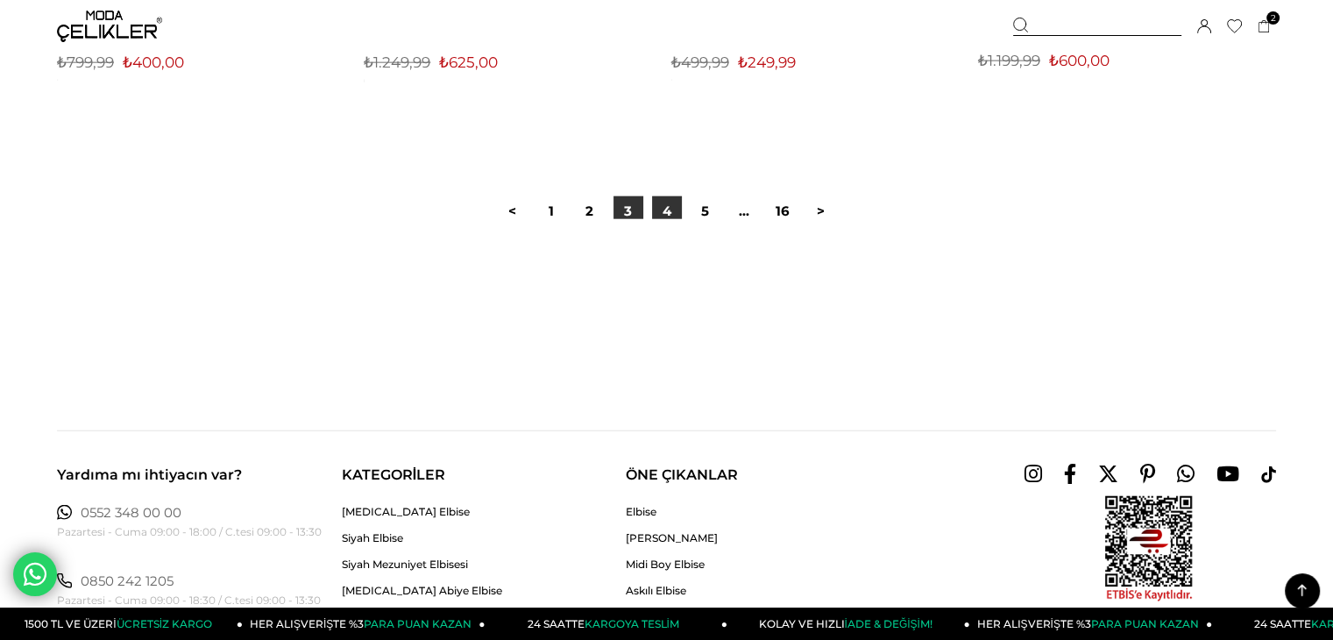
click at [679, 209] on link "4" at bounding box center [667, 211] width 30 height 30
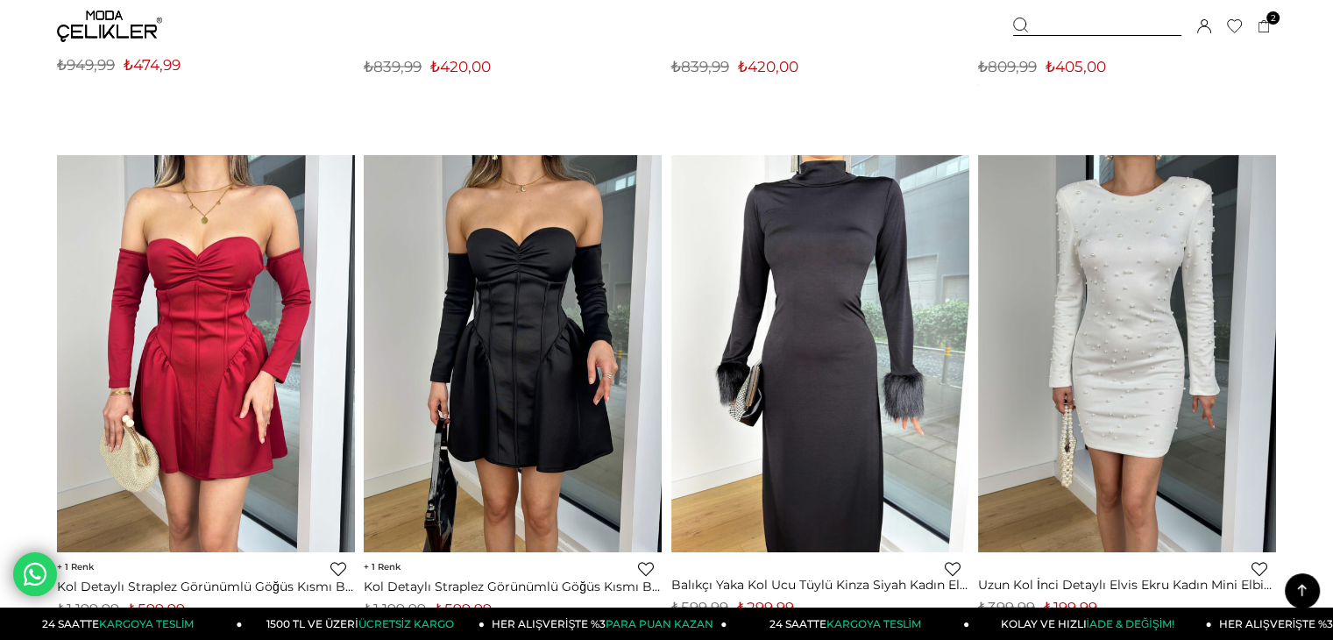
scroll to position [3419, 0]
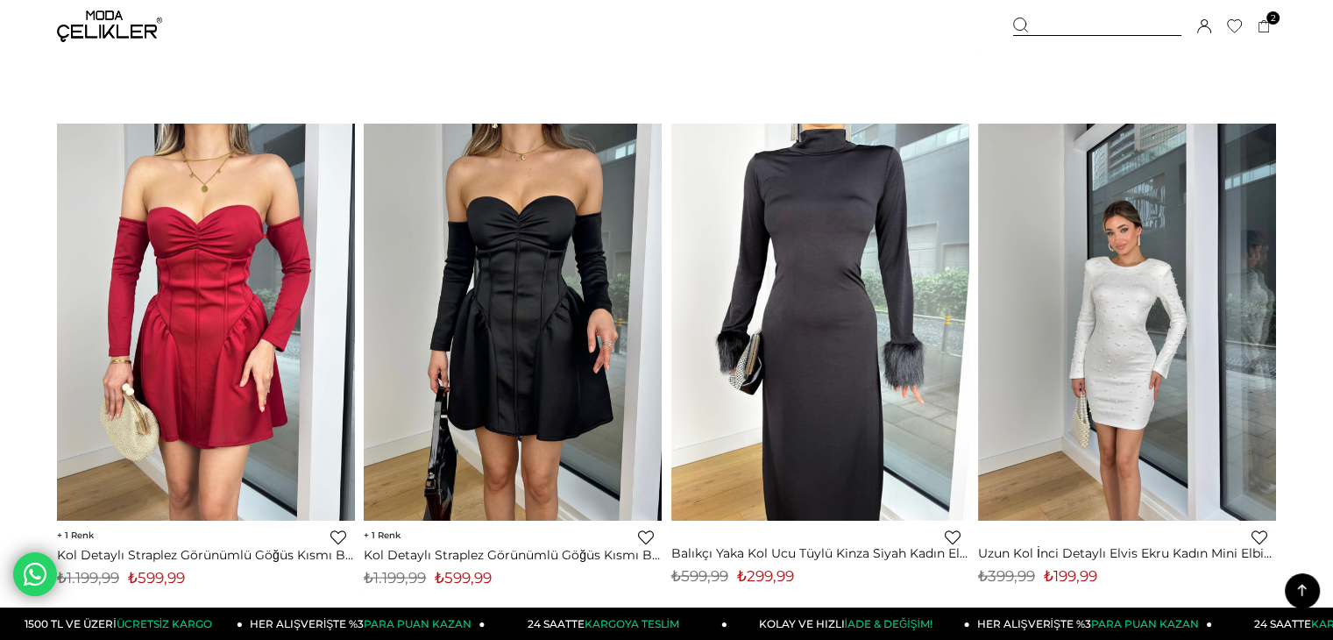
click at [1165, 355] on img at bounding box center [1127, 322] width 298 height 397
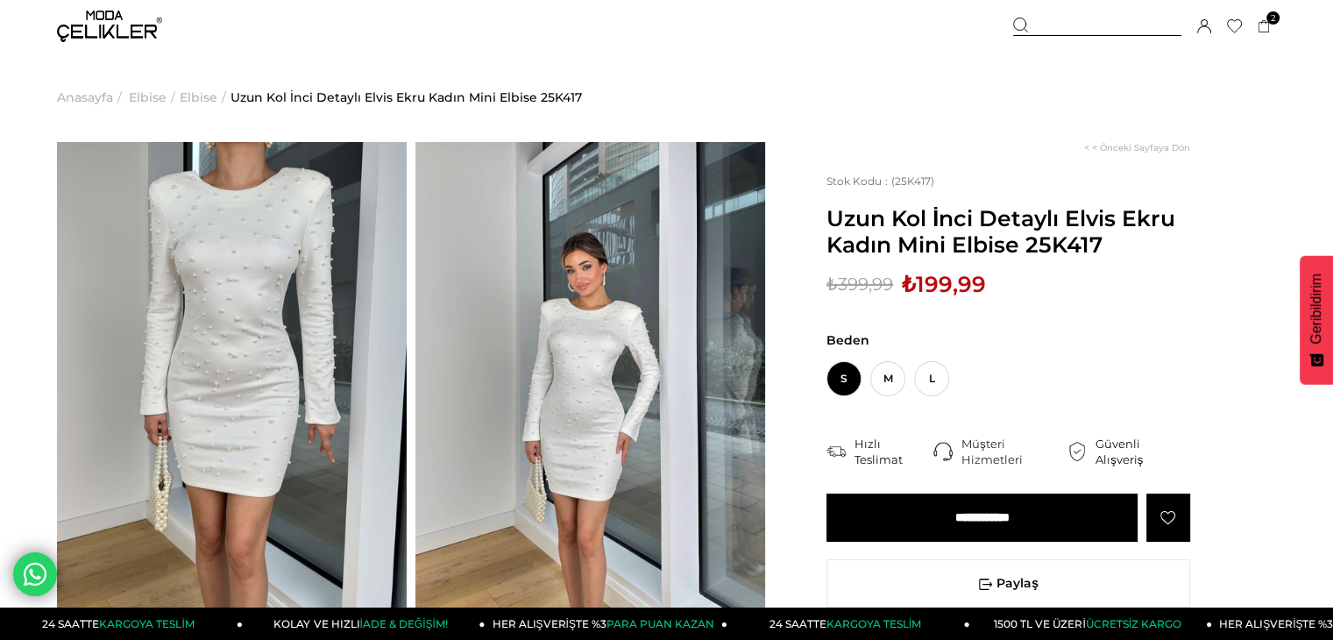
click at [231, 346] on img at bounding box center [232, 375] width 350 height 466
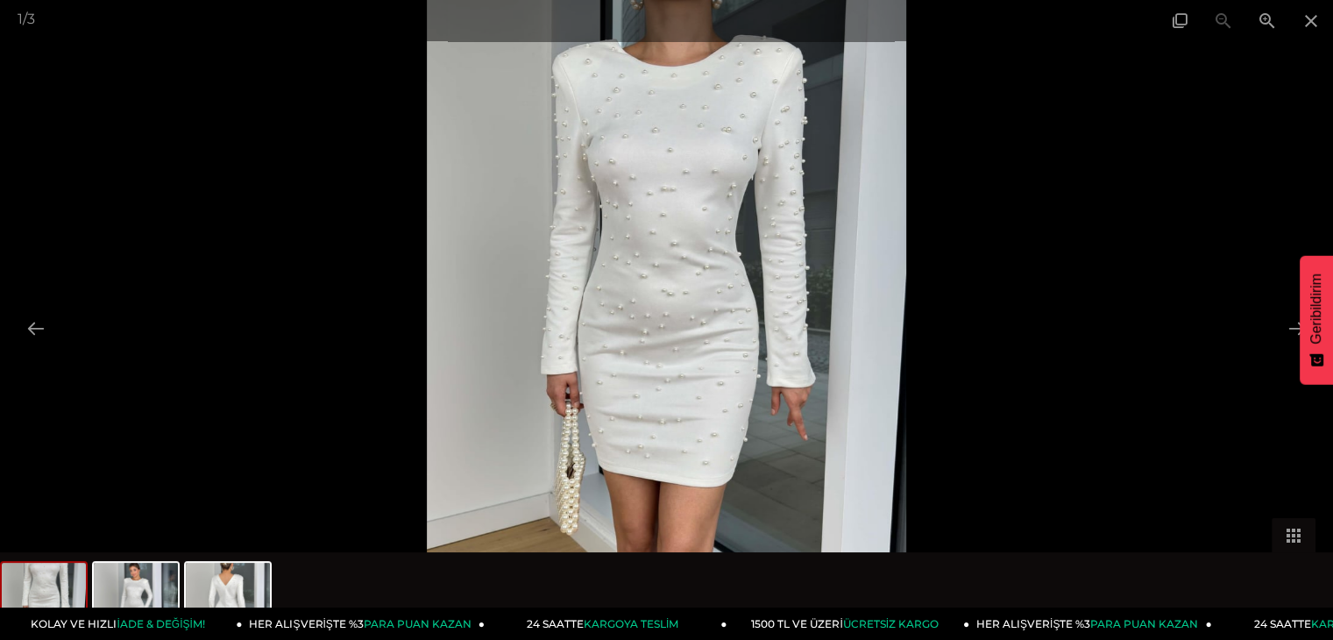
click at [748, 220] on img at bounding box center [667, 320] width 480 height 640
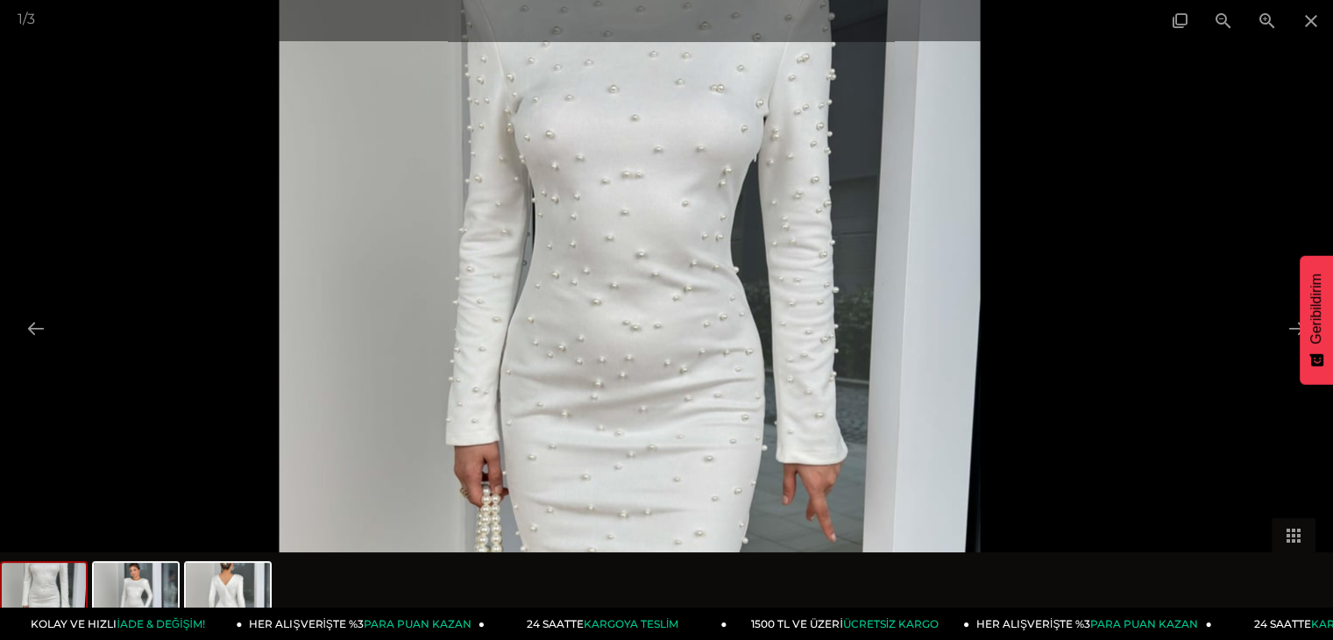
click at [748, 222] on img at bounding box center [629, 366] width 701 height 934
click at [748, 222] on img at bounding box center [629, 368] width 701 height 934
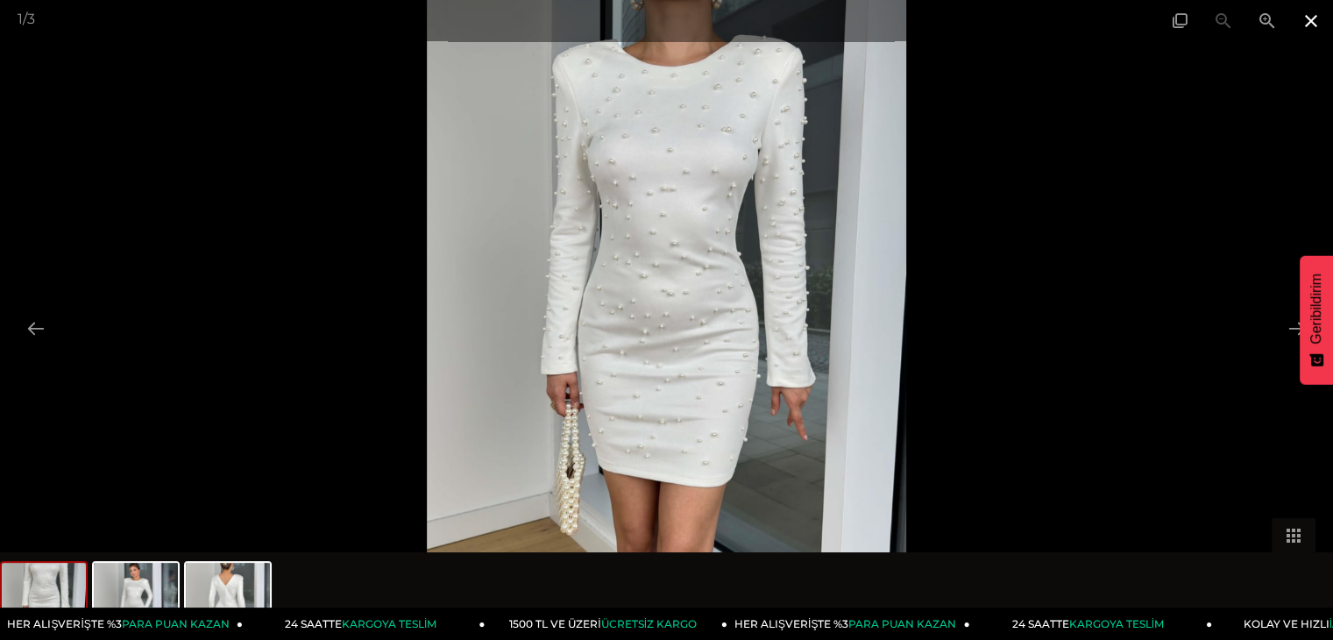
click at [1311, 22] on span at bounding box center [1312, 20] width 44 height 41
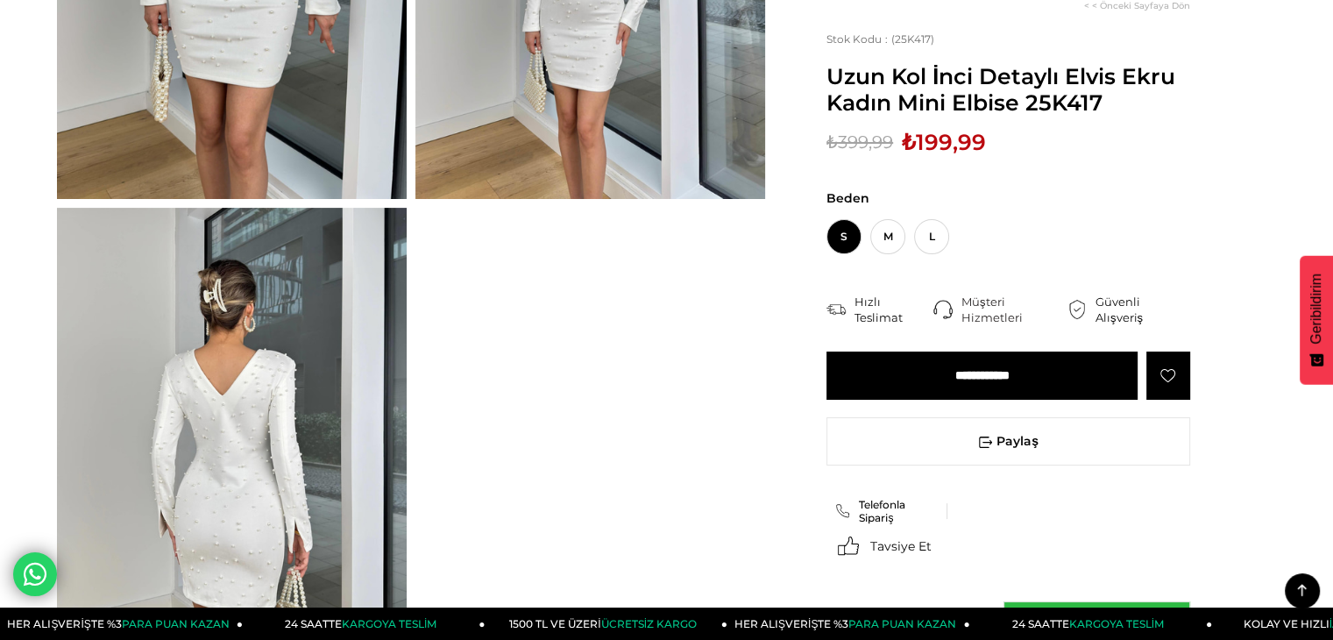
scroll to position [438, 0]
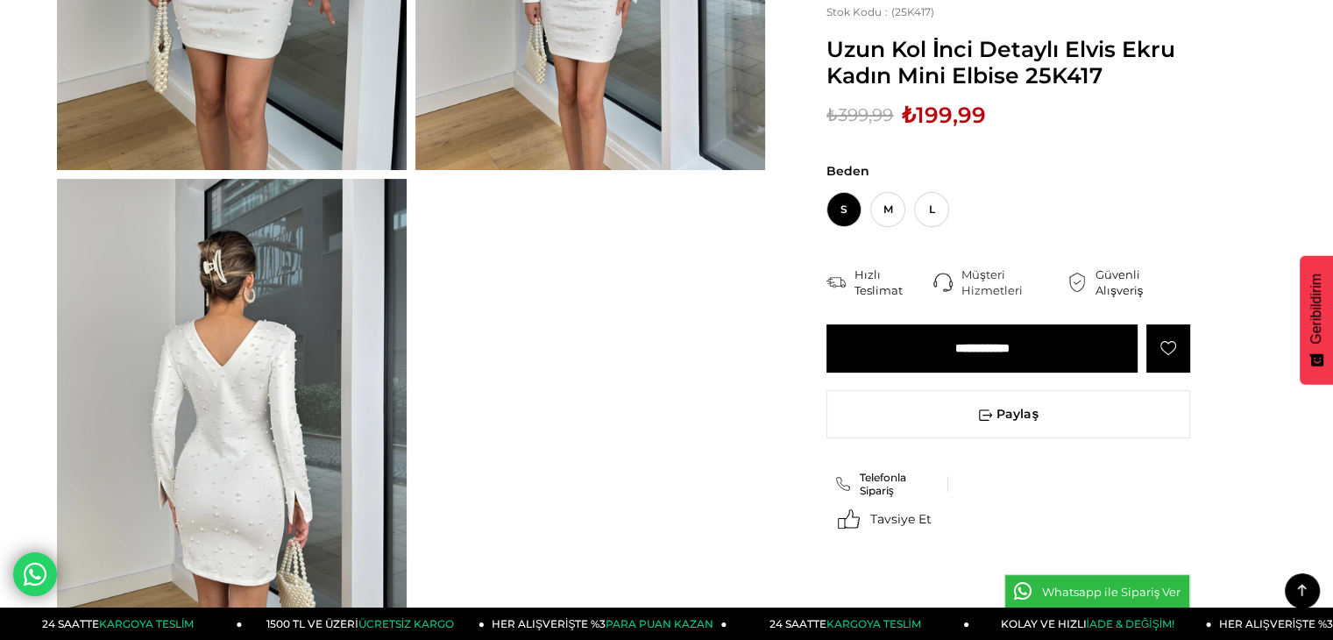
click at [288, 394] on img at bounding box center [232, 412] width 350 height 466
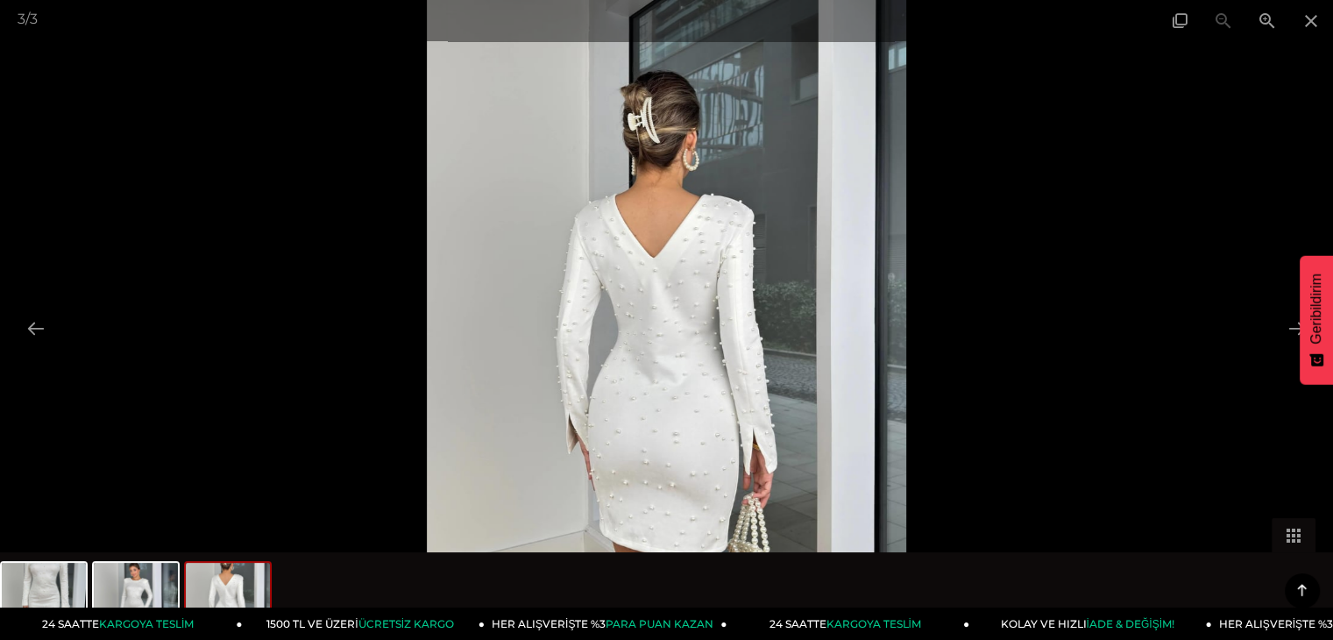
click at [771, 316] on img at bounding box center [667, 320] width 480 height 640
click at [691, 305] on img at bounding box center [667, 320] width 480 height 640
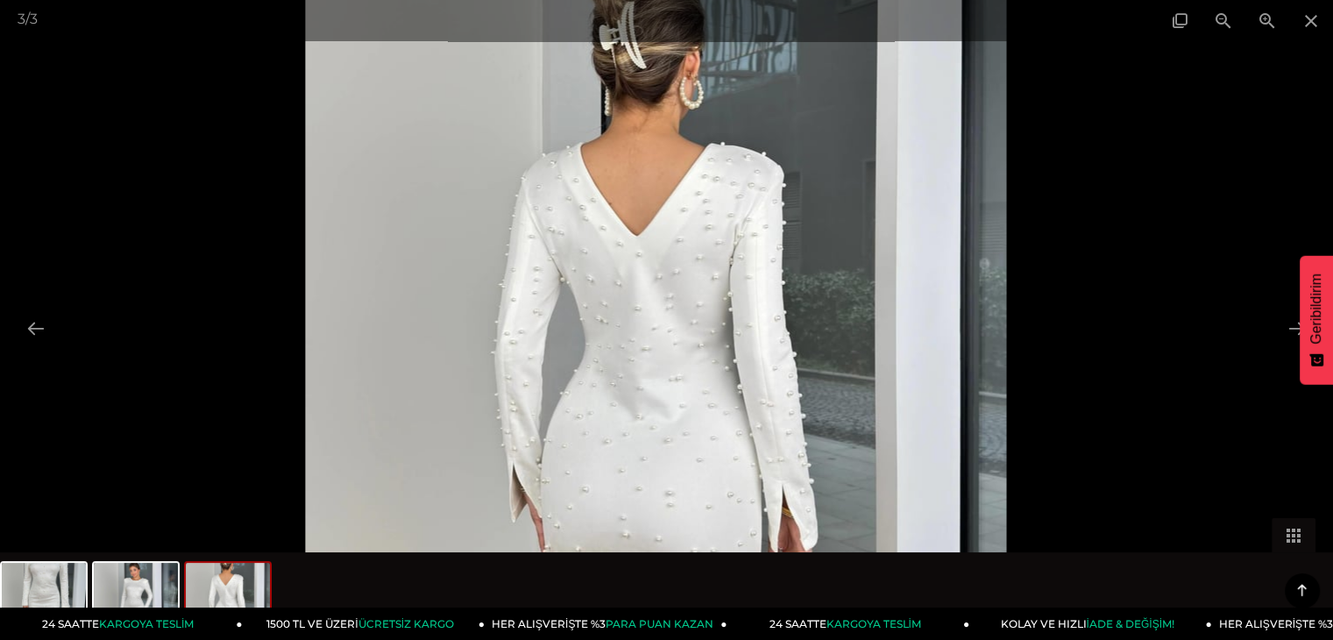
click at [691, 305] on img at bounding box center [655, 327] width 701 height 934
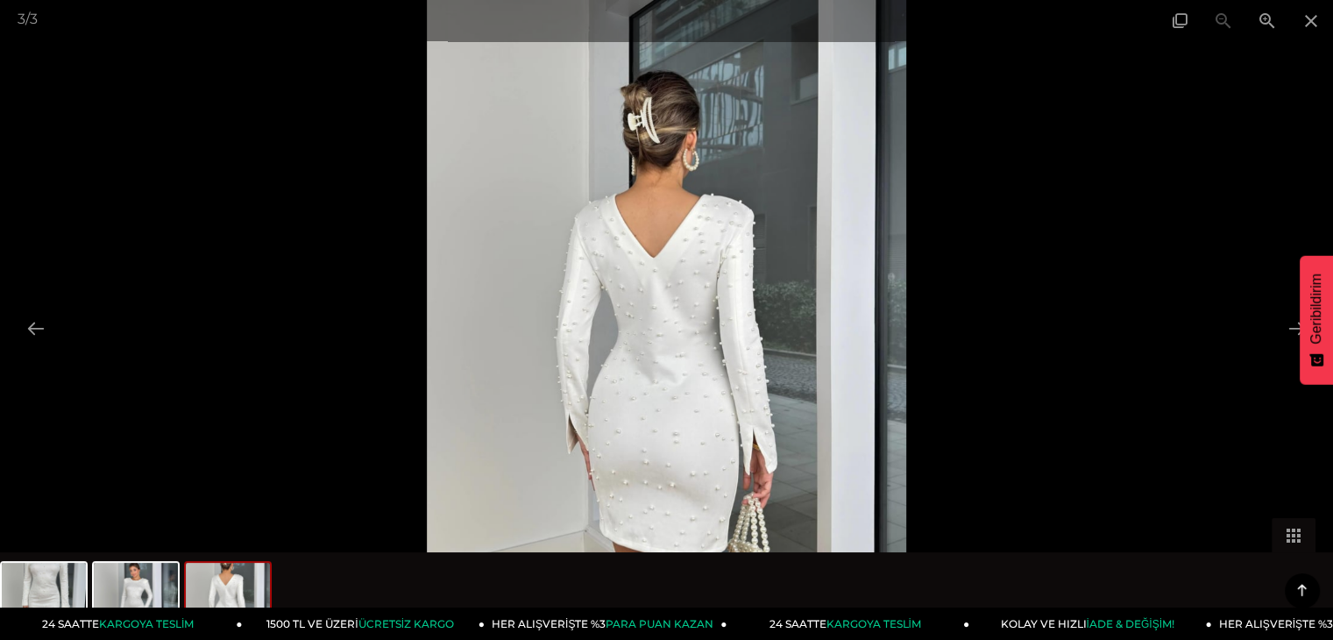
click at [691, 305] on img at bounding box center [667, 320] width 480 height 640
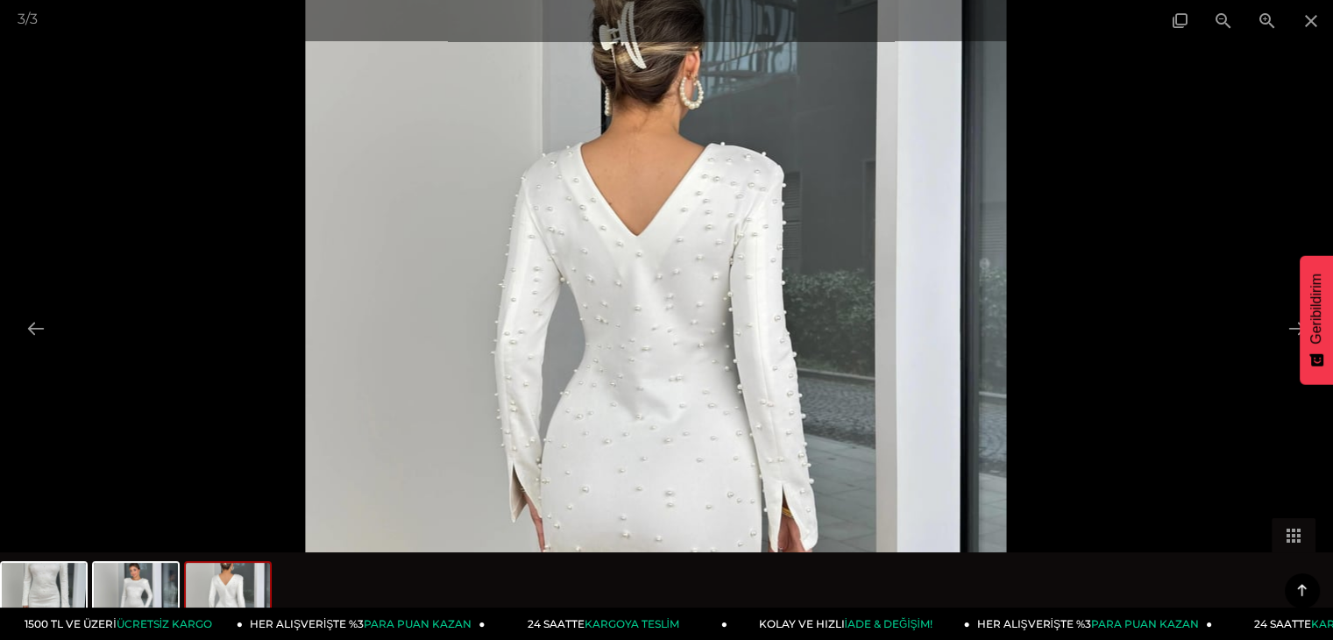
click at [691, 305] on img at bounding box center [655, 327] width 701 height 934
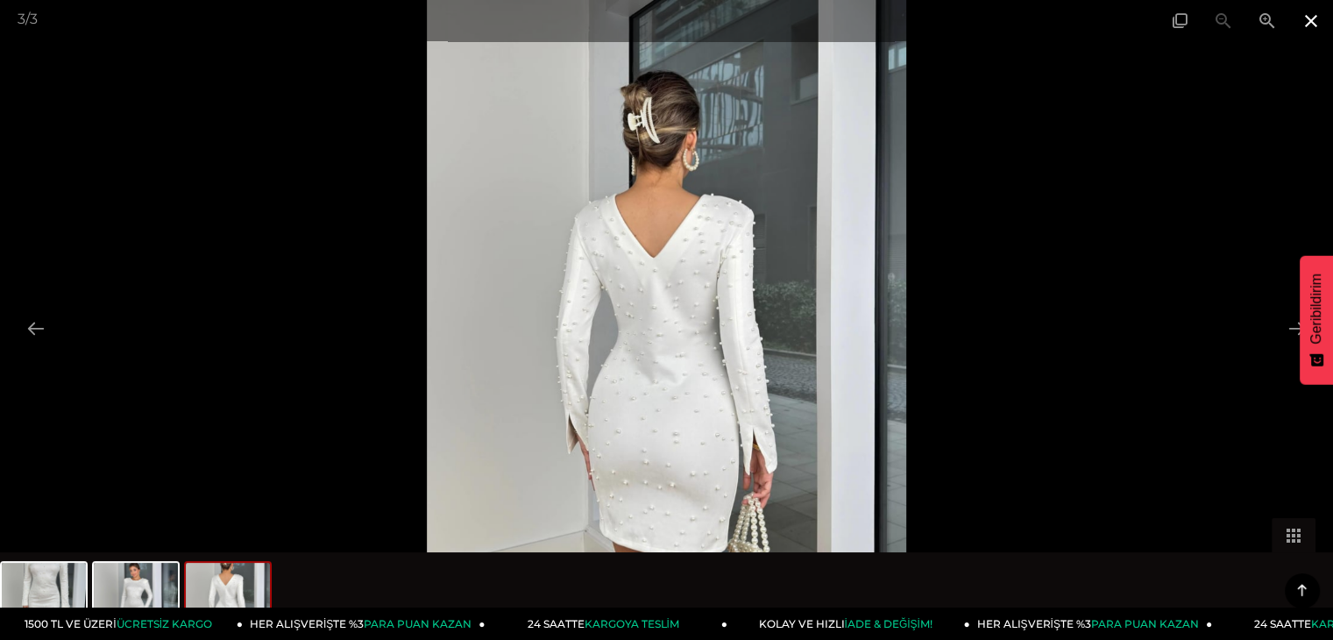
click at [1313, 18] on span at bounding box center [1312, 20] width 44 height 41
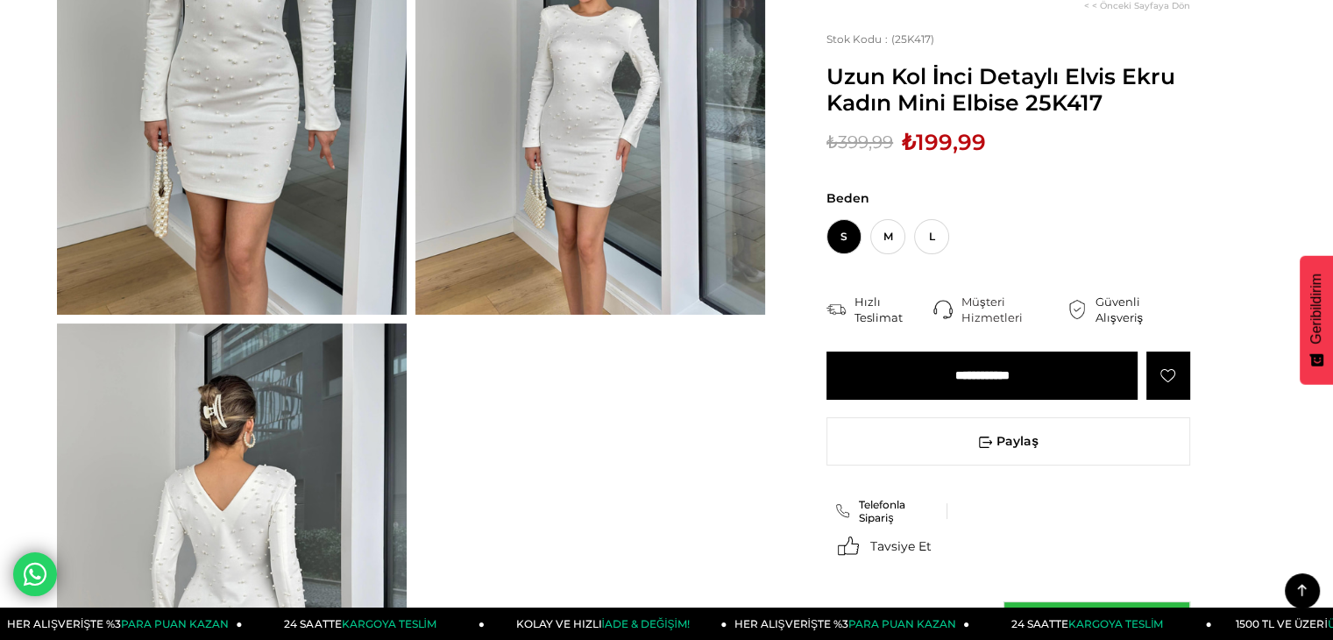
scroll to position [263, 0]
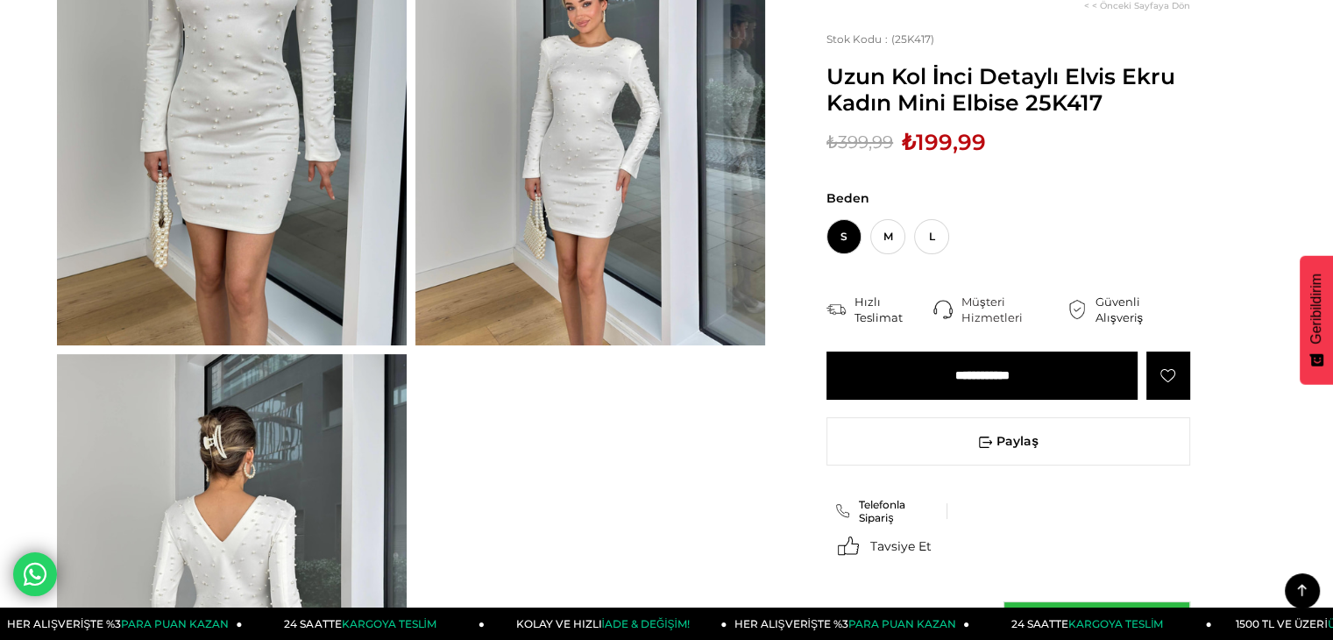
click at [572, 309] on img at bounding box center [591, 112] width 350 height 466
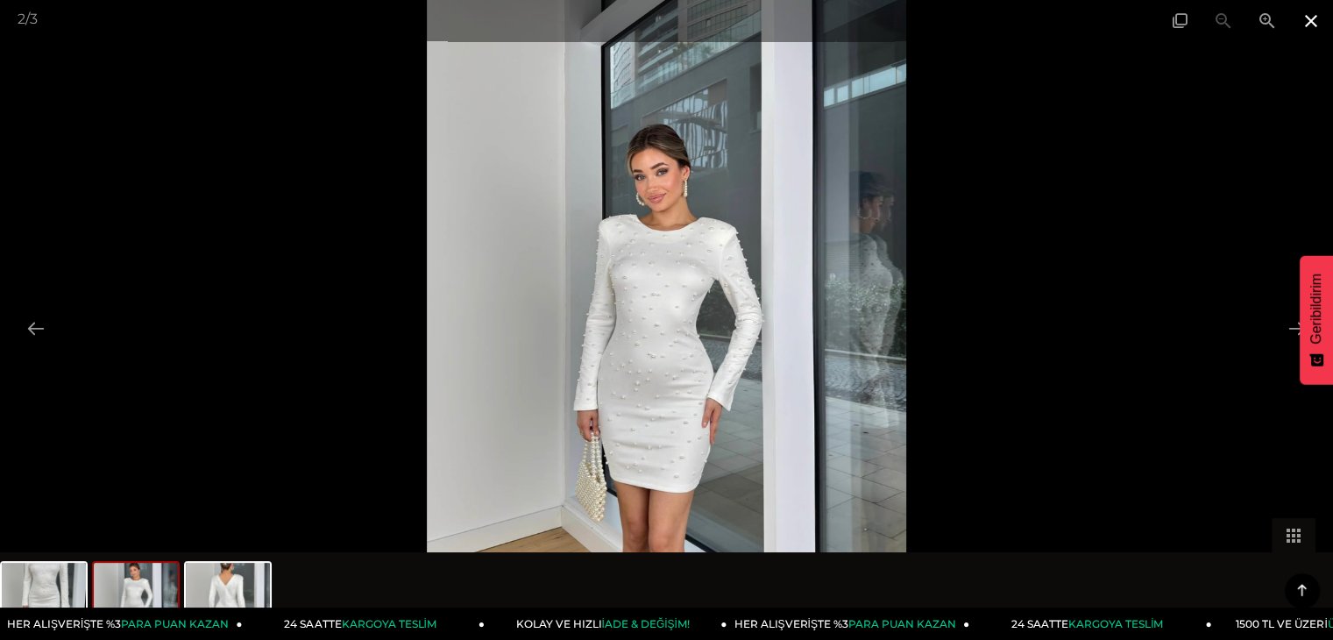
click at [1308, 23] on span at bounding box center [1312, 20] width 44 height 41
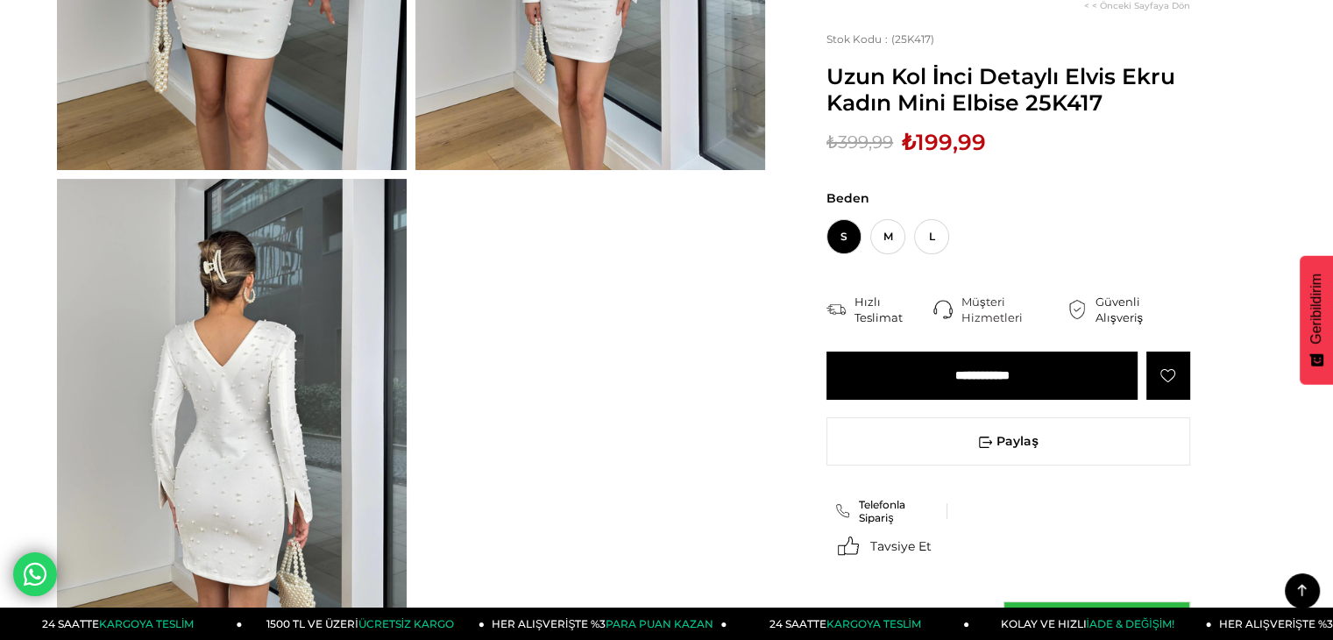
scroll to position [175, 0]
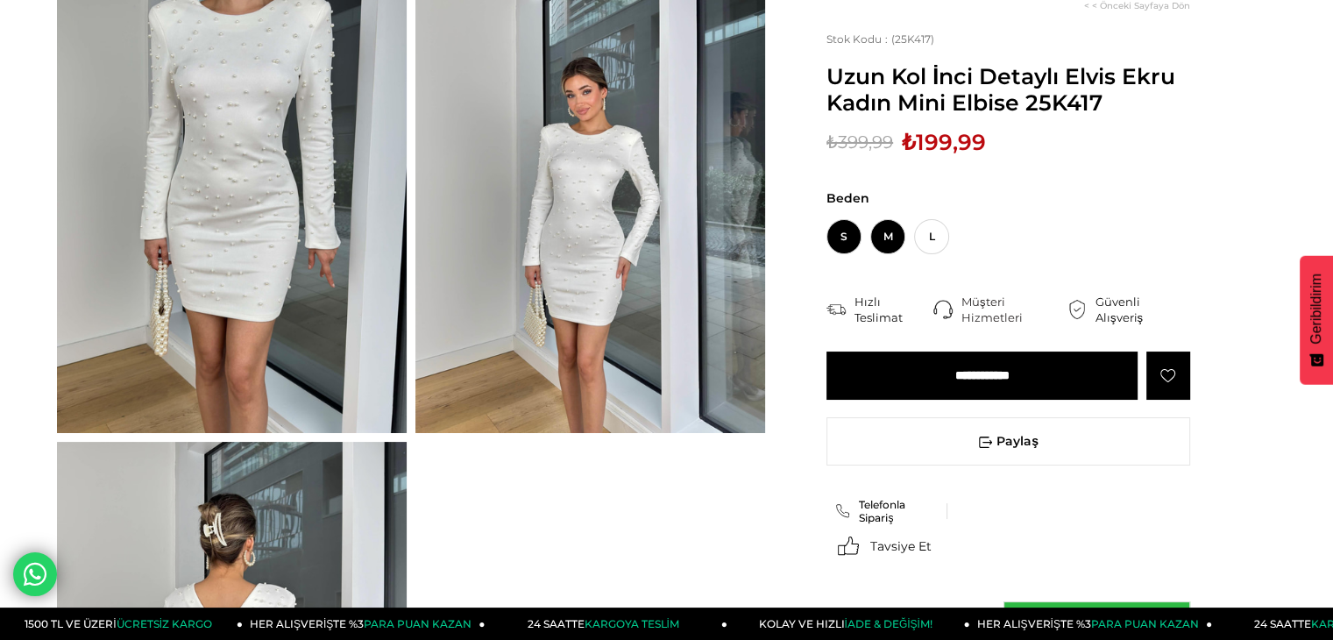
click at [888, 235] on span "M" at bounding box center [887, 236] width 35 height 35
click at [970, 367] on input "**********" at bounding box center [982, 376] width 311 height 48
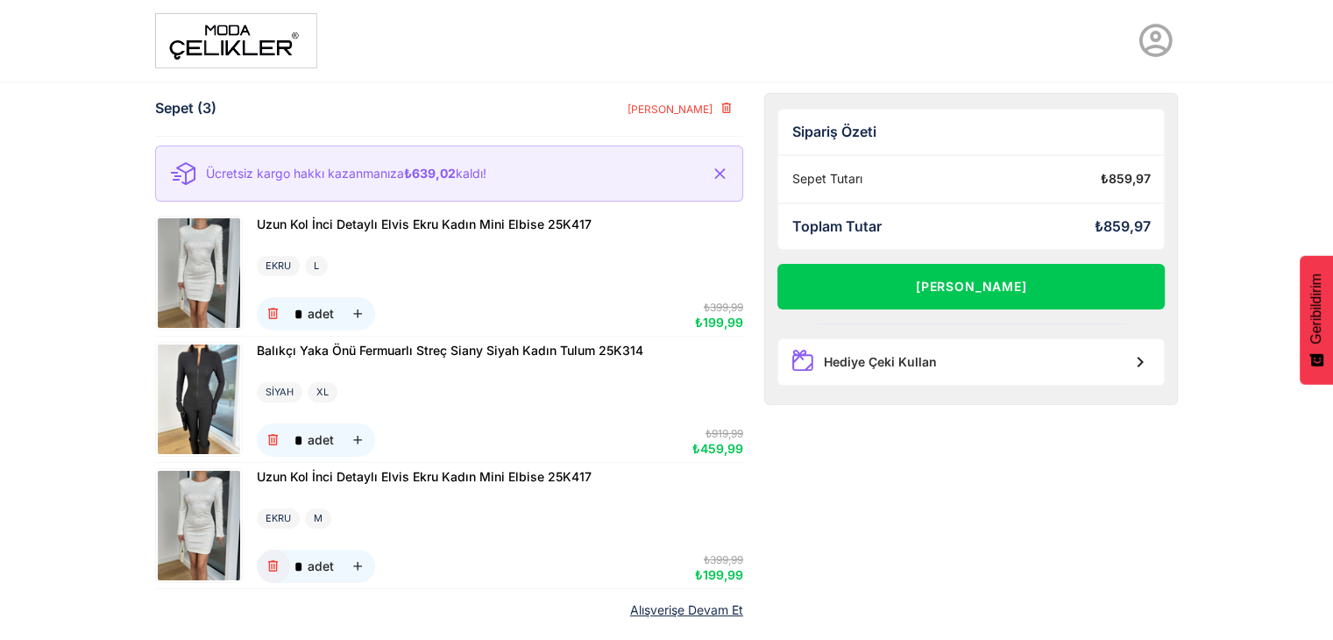
click at [274, 565] on icon "button" at bounding box center [273, 566] width 15 height 15
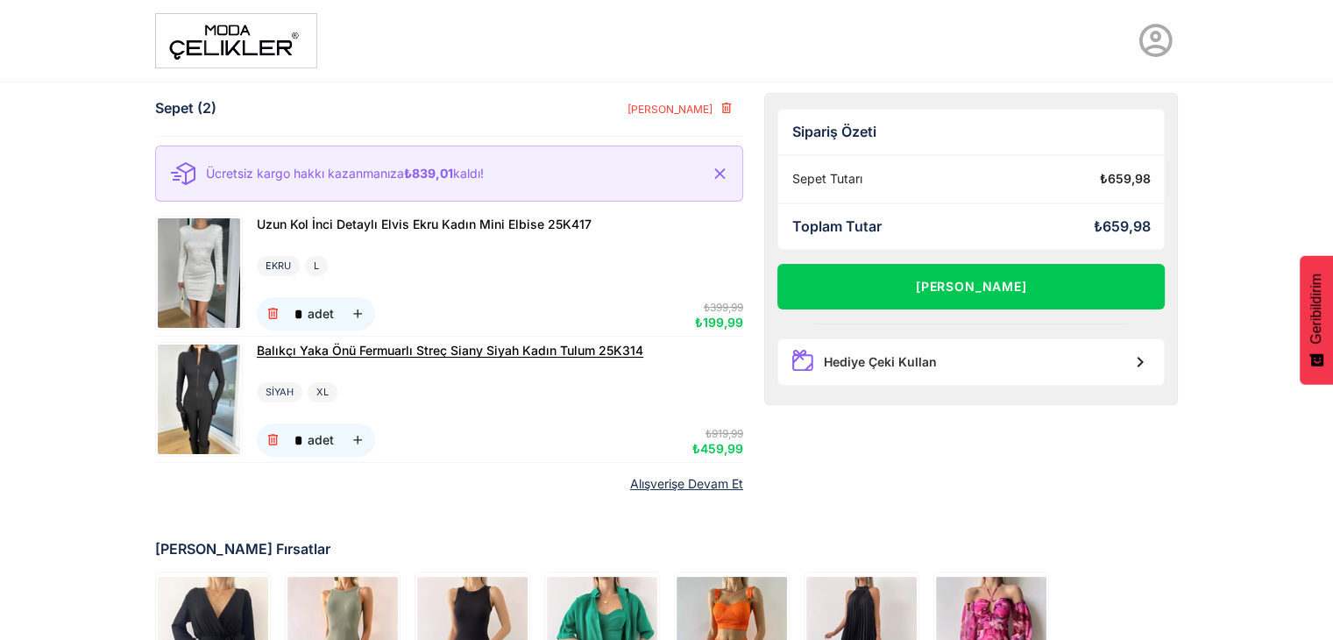
click at [351, 348] on span "Balıkçı Yaka Önü Fermuarlı Streç Siany Siyah Kadın Tulum 25K314" at bounding box center [450, 350] width 387 height 15
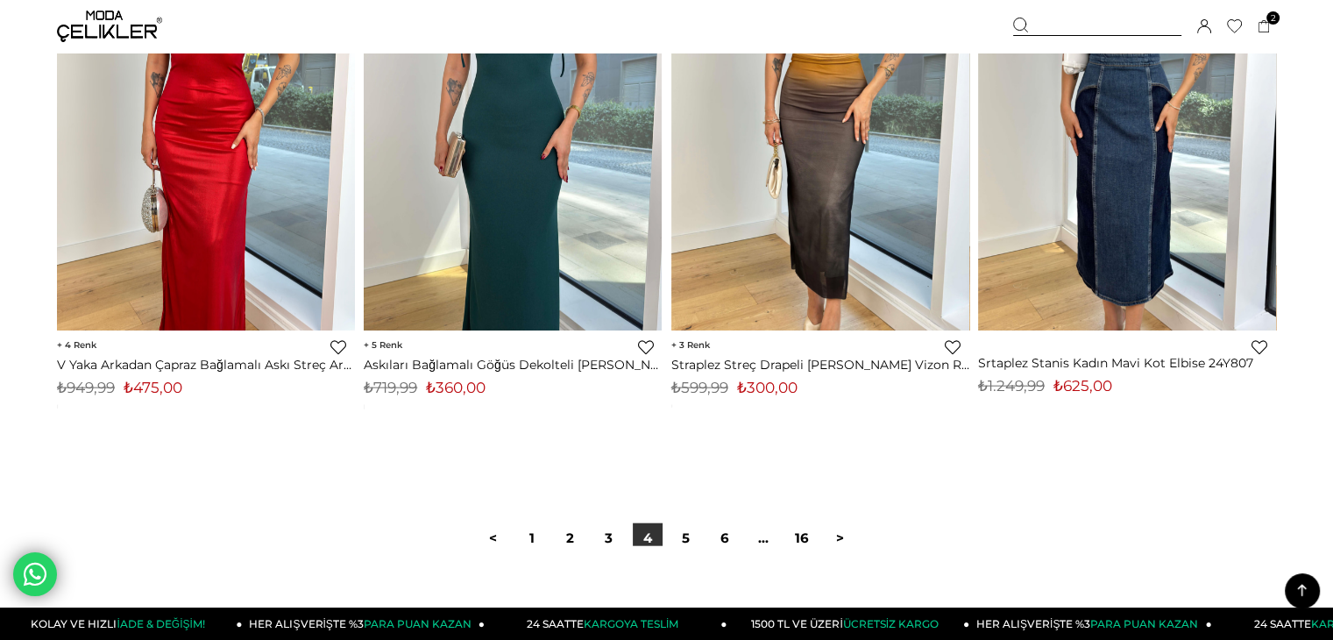
scroll to position [10818, 0]
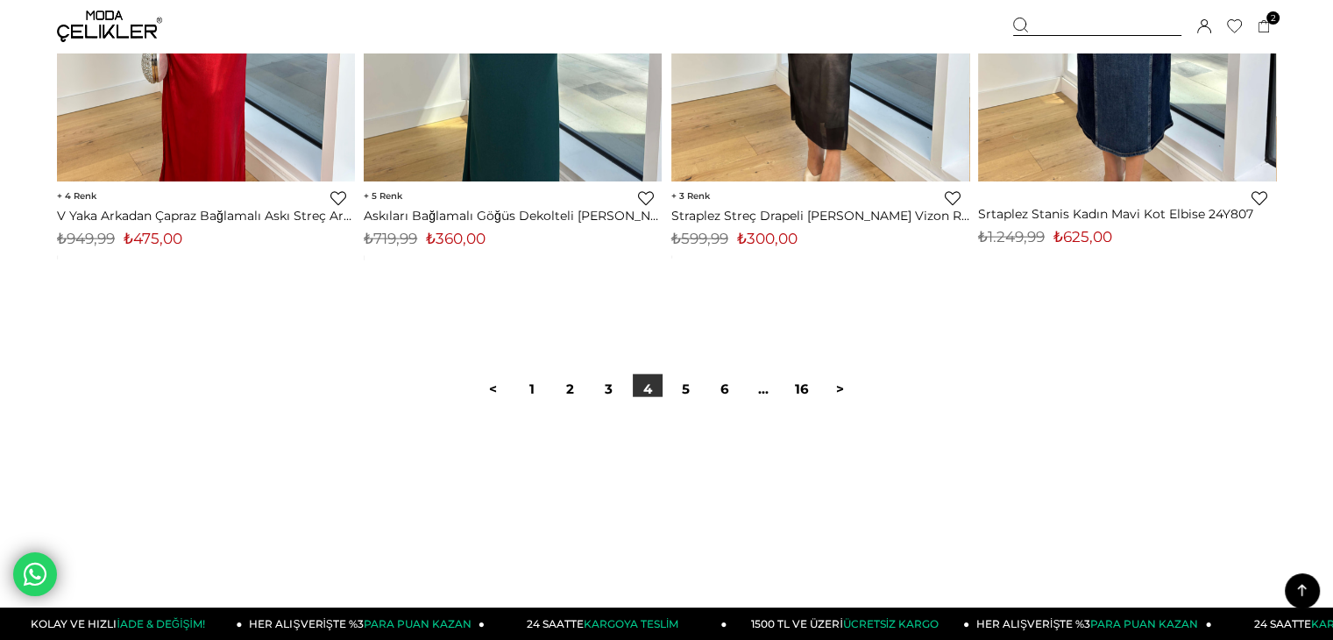
click at [679, 380] on link "5" at bounding box center [686, 389] width 30 height 30
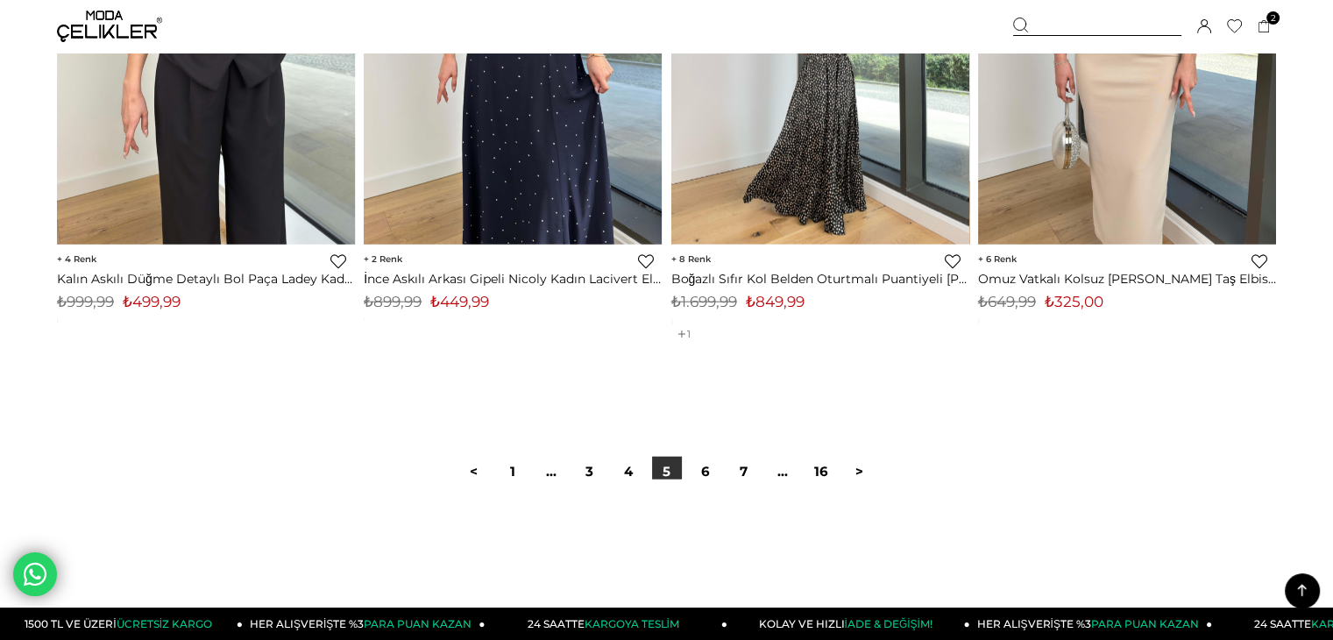
scroll to position [10782, 0]
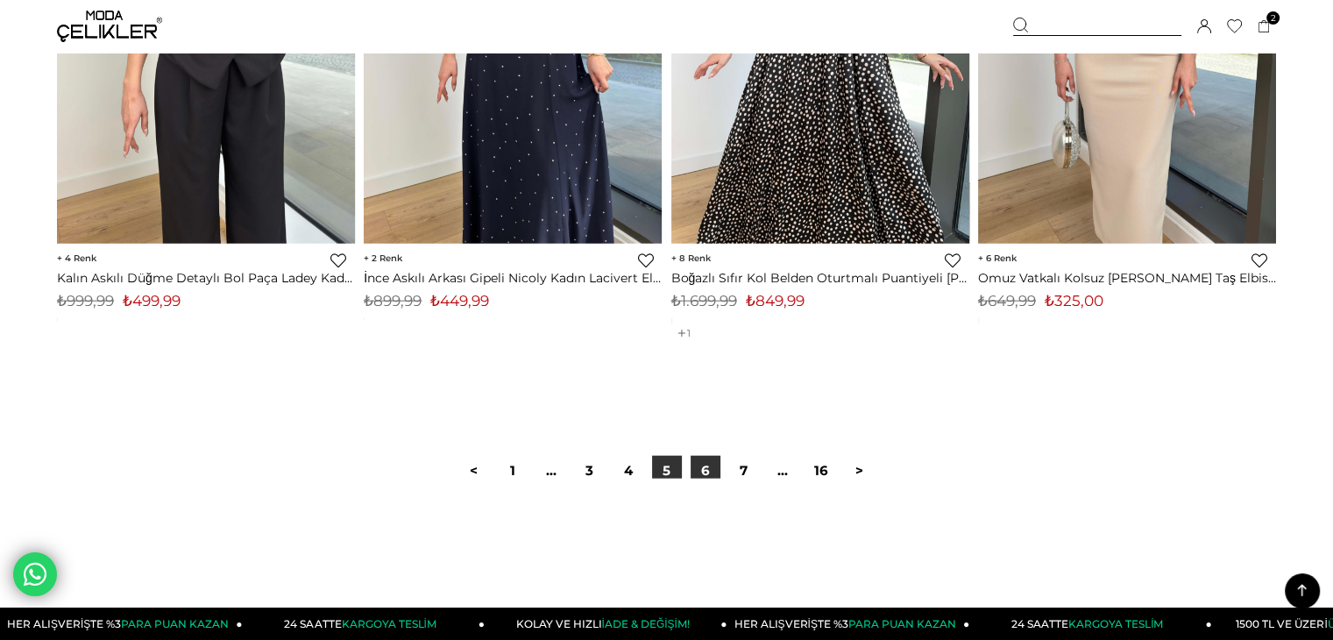
click at [701, 466] on link "6" at bounding box center [706, 471] width 30 height 30
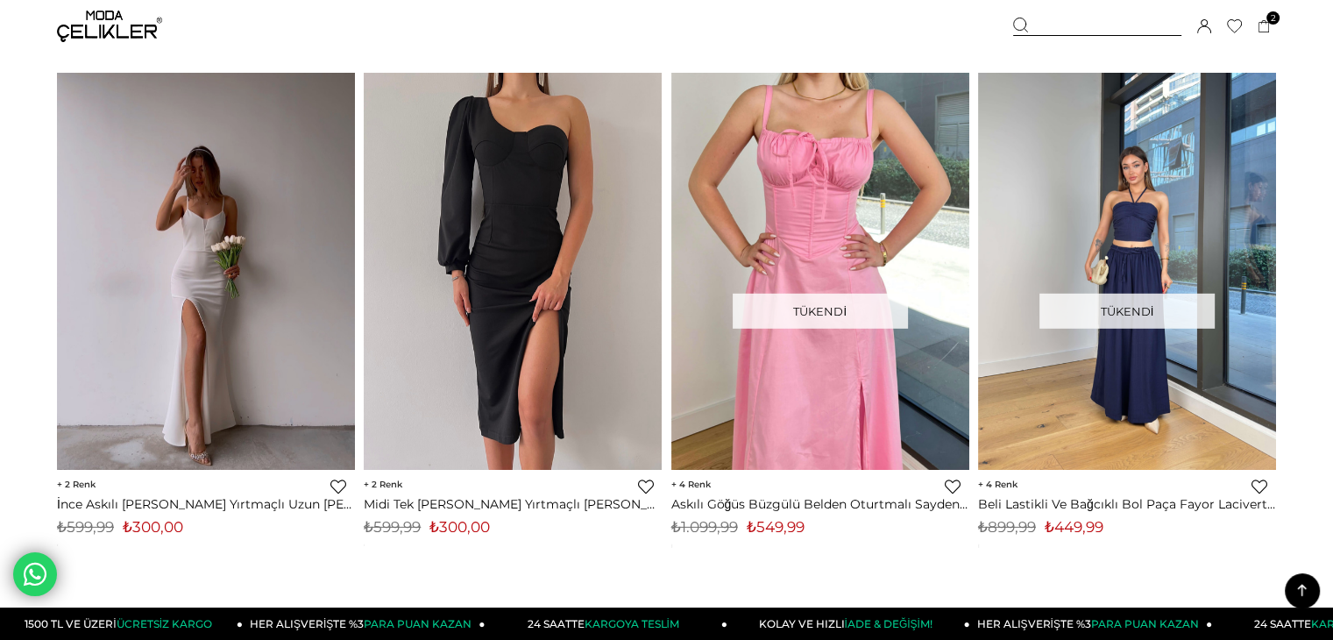
scroll to position [5435, 0]
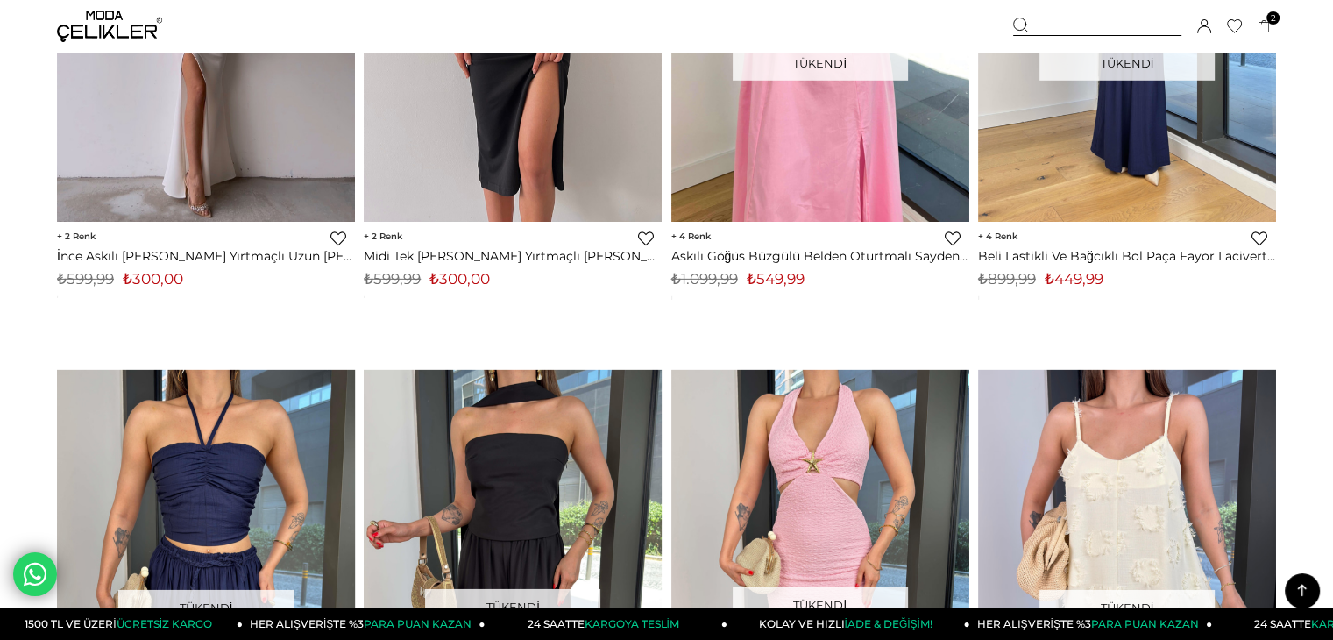
click at [1300, 591] on icon at bounding box center [1302, 590] width 22 height 22
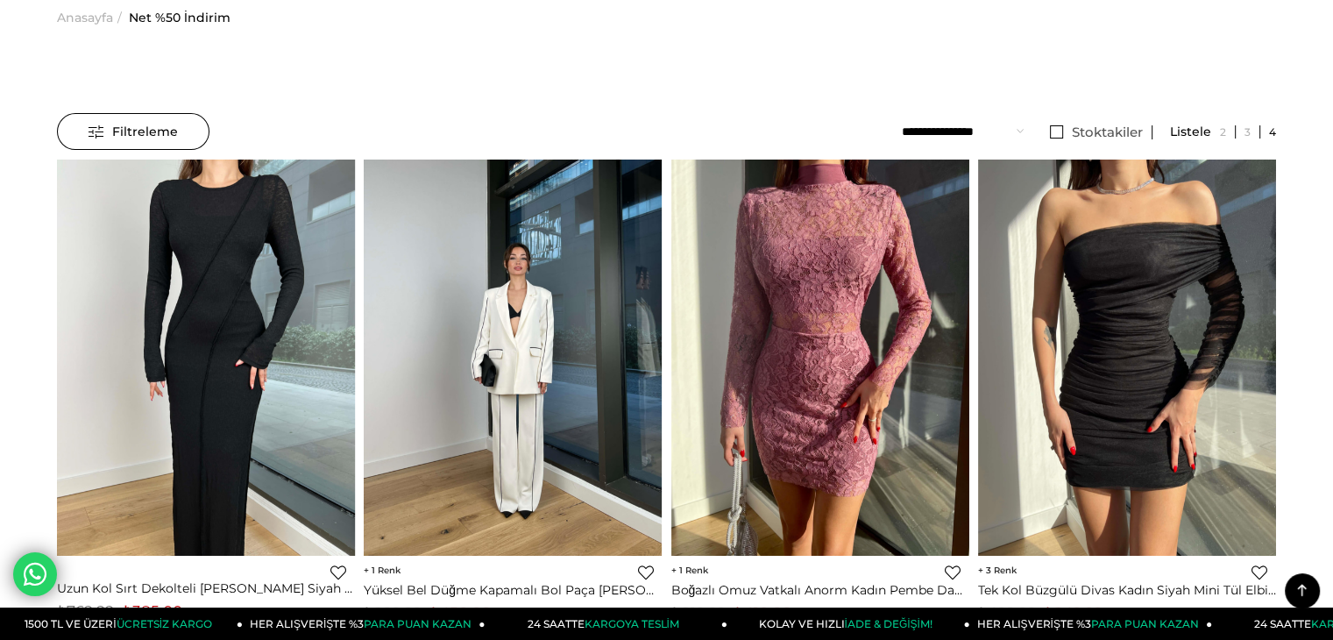
scroll to position [0, 0]
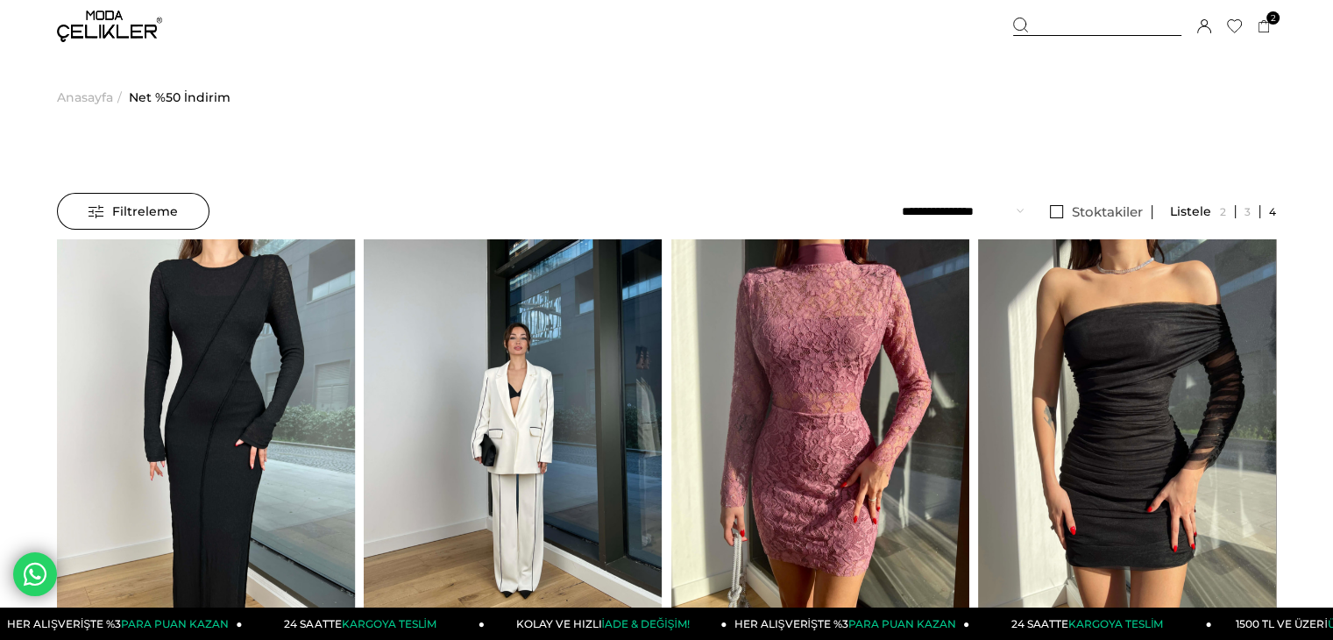
click at [132, 30] on img at bounding box center [109, 27] width 105 height 32
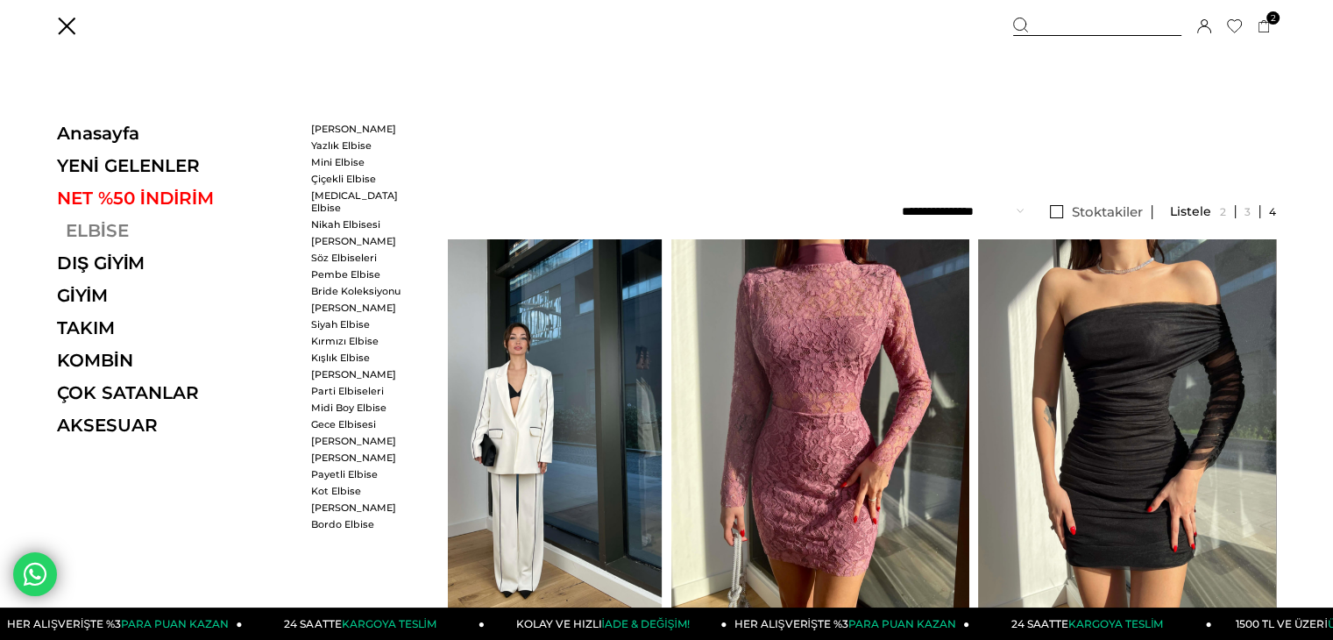
click at [111, 222] on link "ELBİSE" at bounding box center [177, 230] width 241 height 21
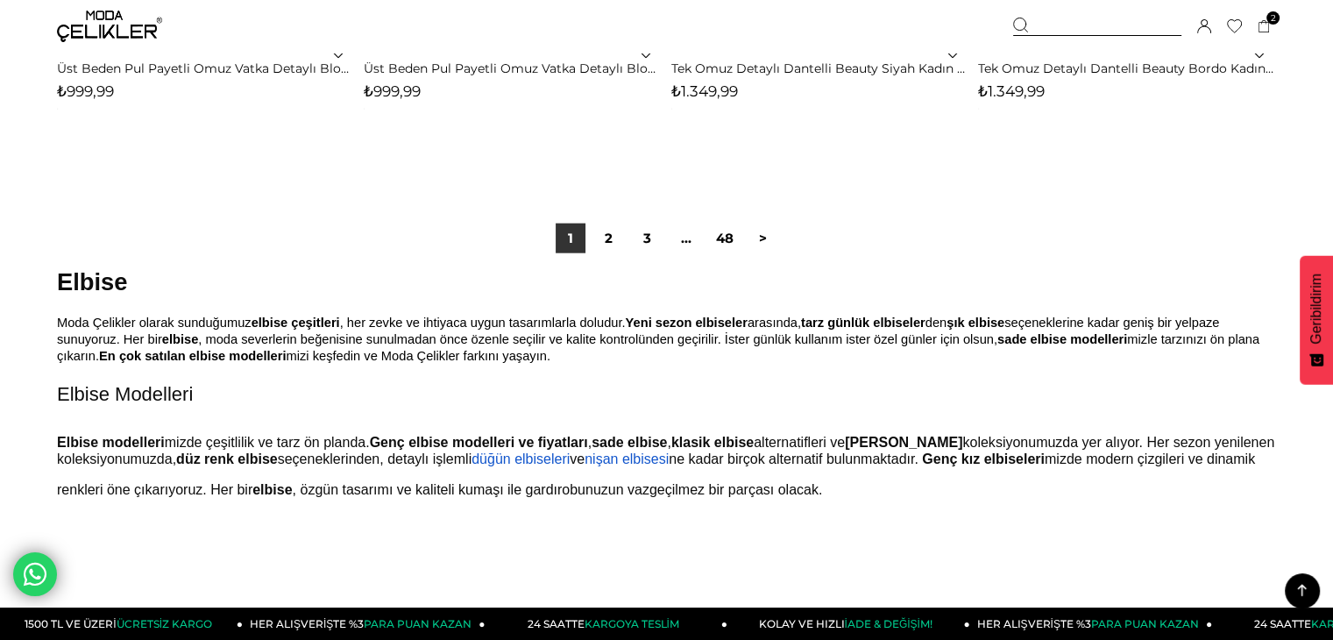
scroll to position [10958, 0]
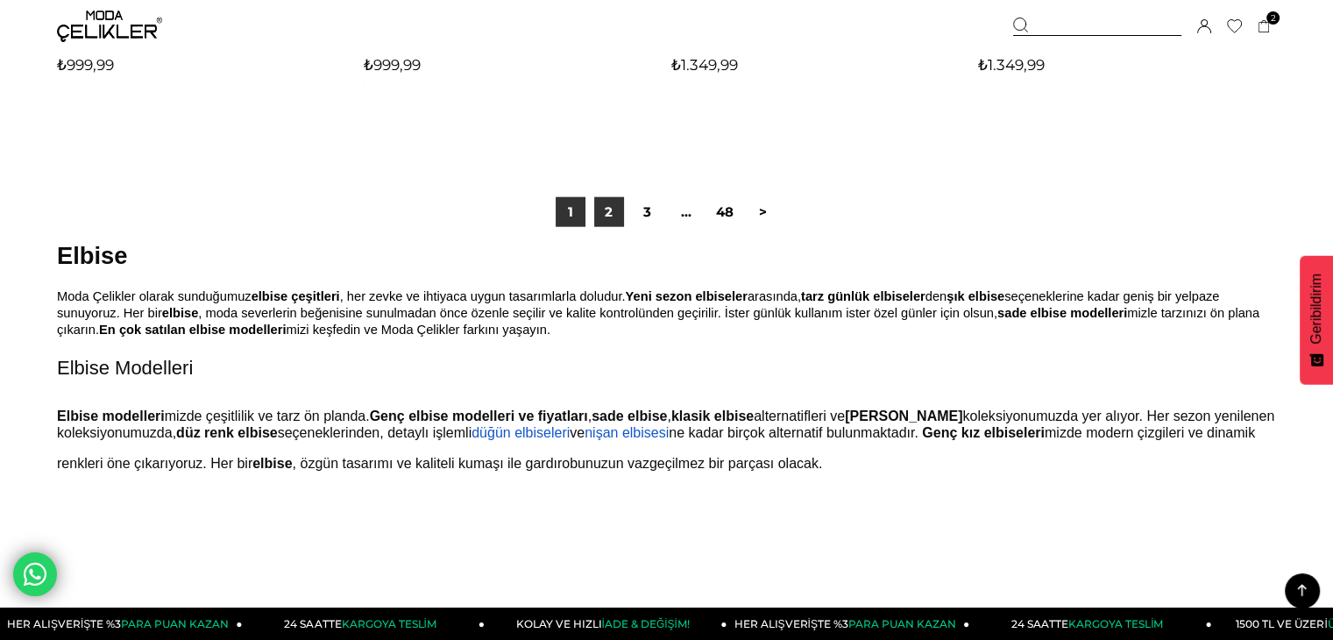
click at [612, 211] on link "2" at bounding box center [609, 212] width 30 height 30
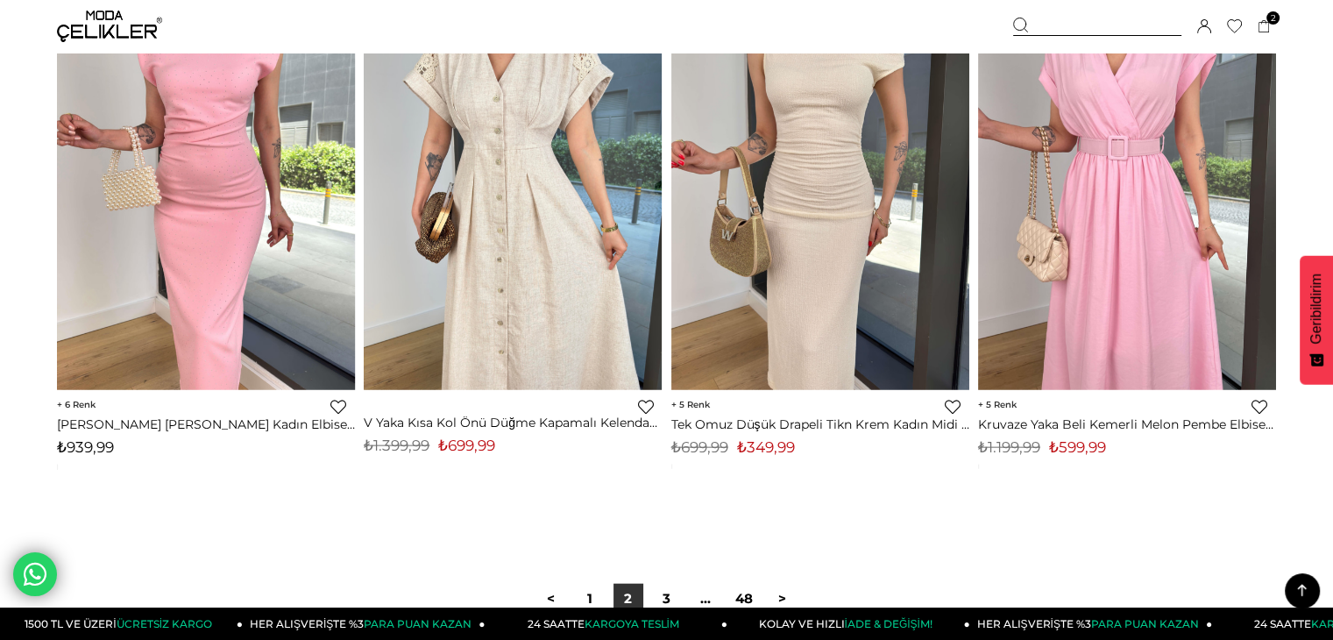
scroll to position [10782, 0]
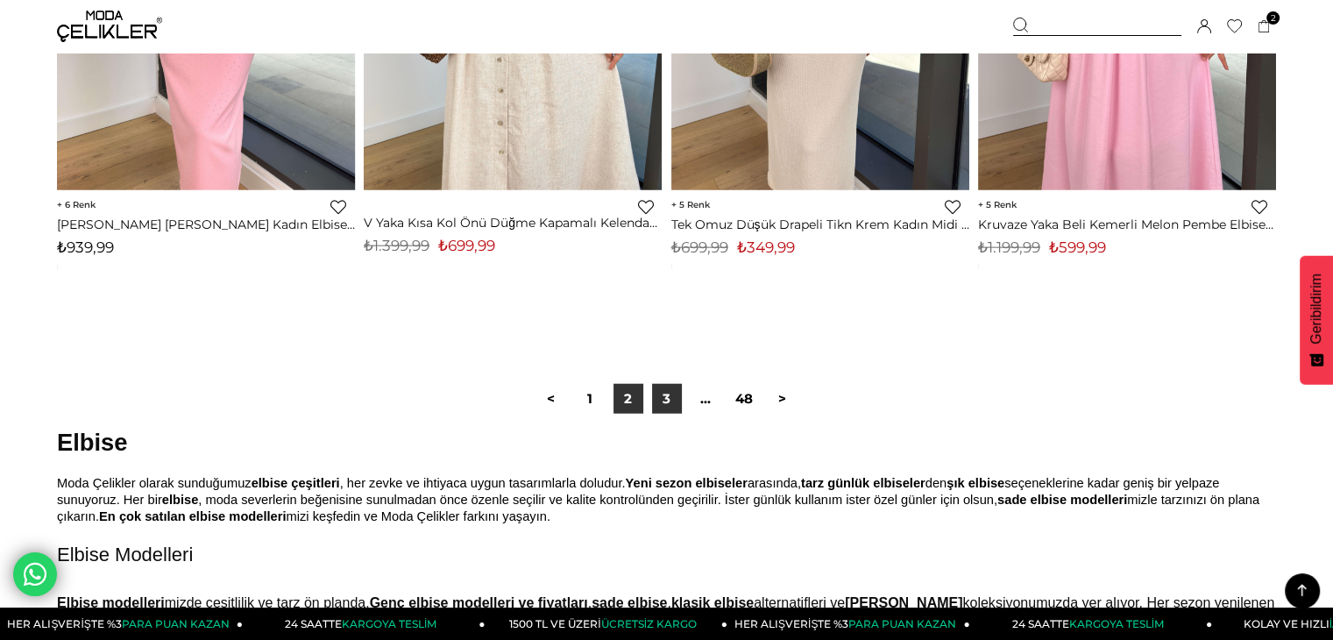
click at [666, 396] on link "3" at bounding box center [667, 399] width 30 height 30
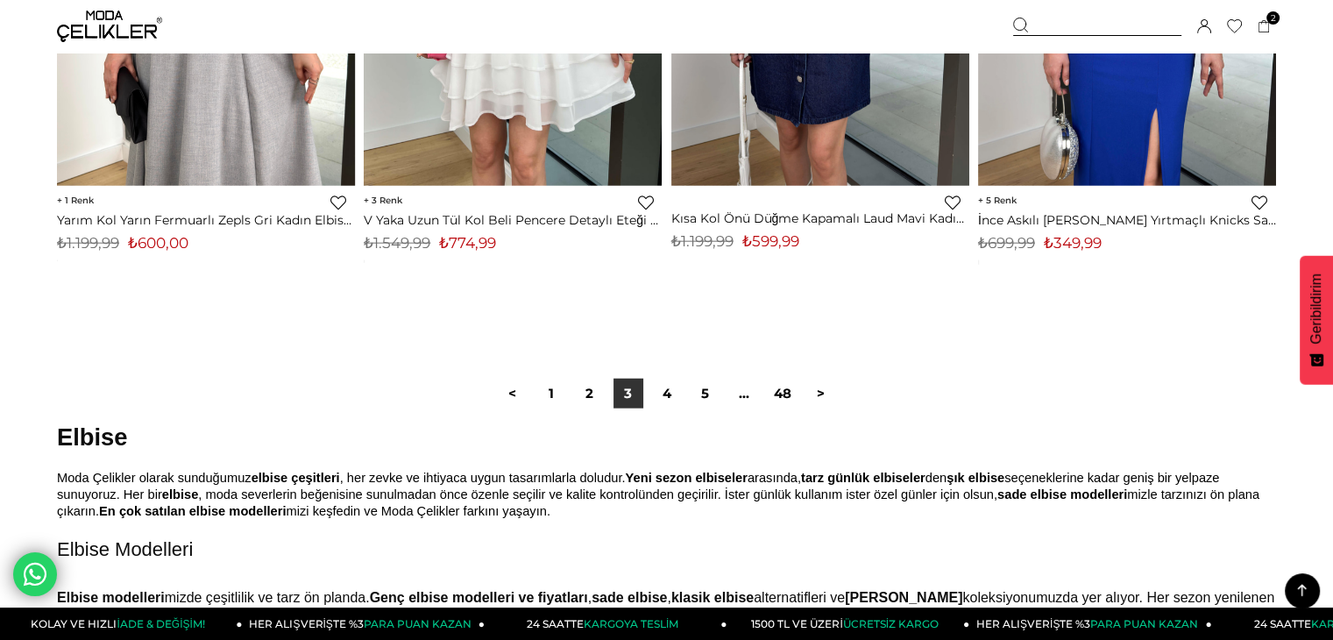
scroll to position [11045, 0]
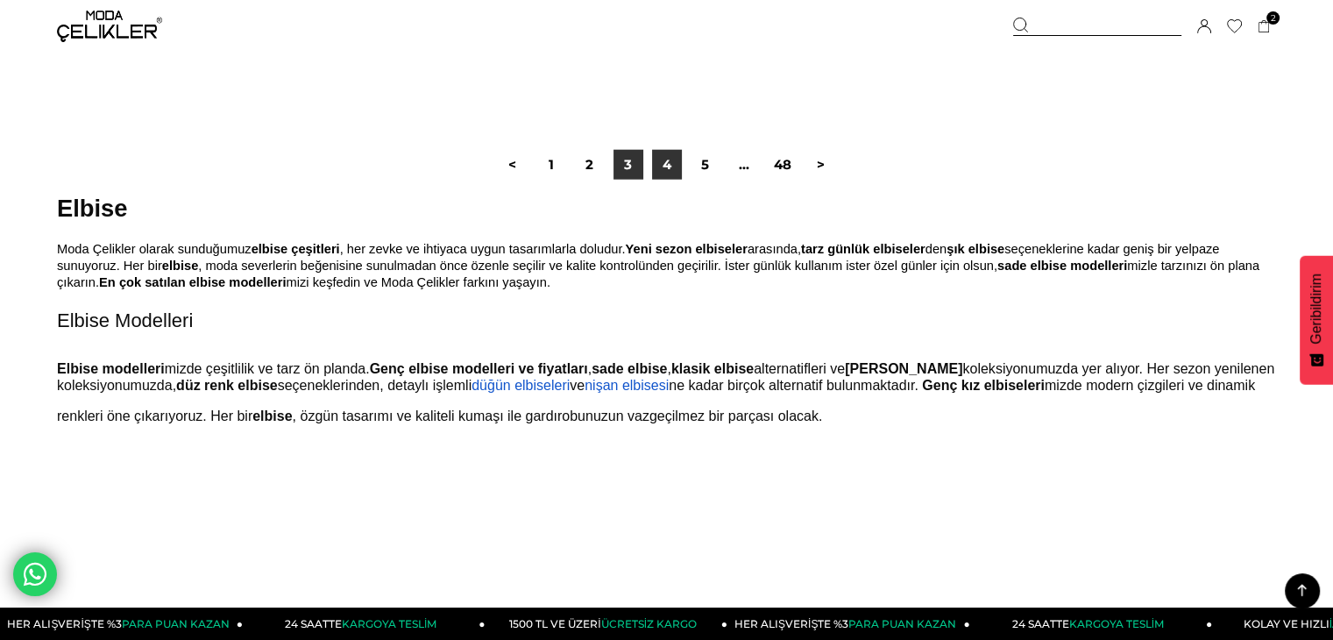
click at [665, 167] on link "4" at bounding box center [667, 165] width 30 height 30
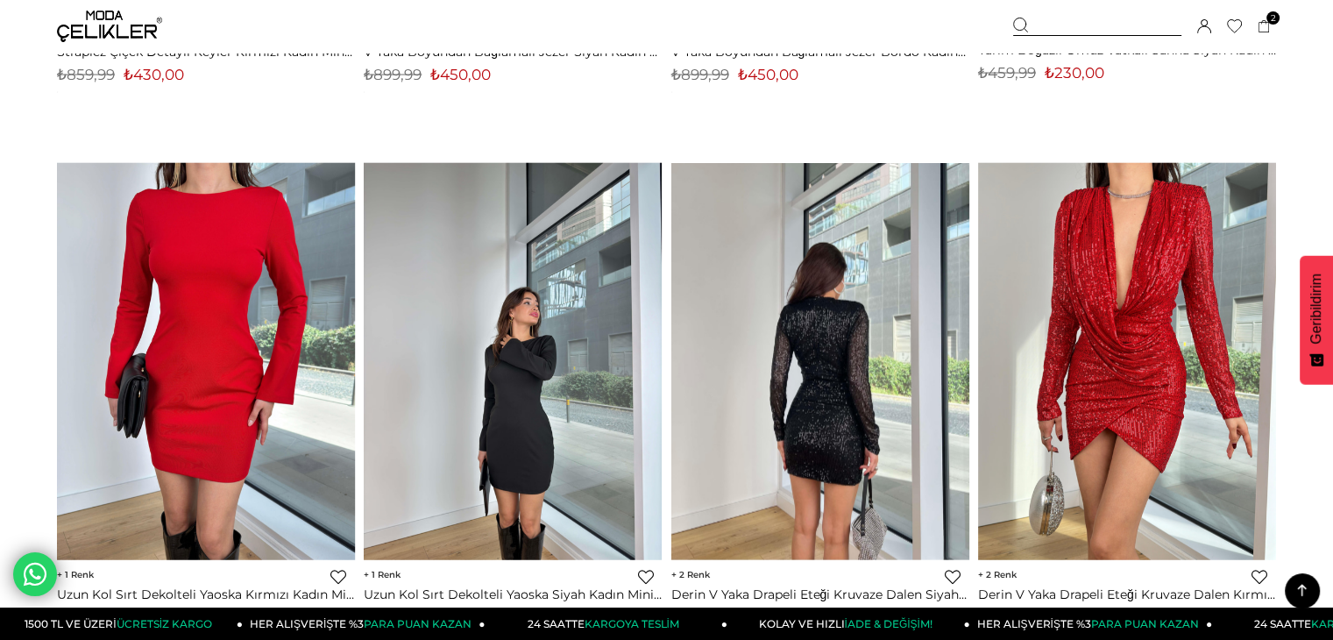
scroll to position [10432, 0]
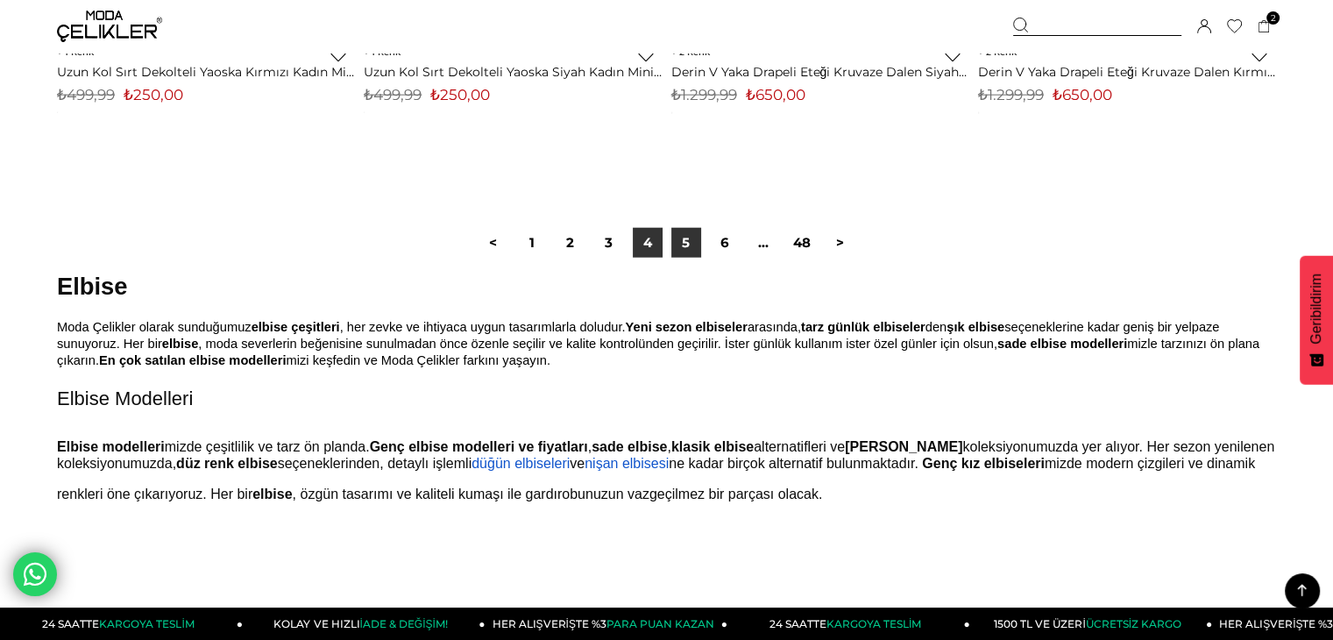
click at [685, 243] on link "5" at bounding box center [686, 243] width 30 height 30
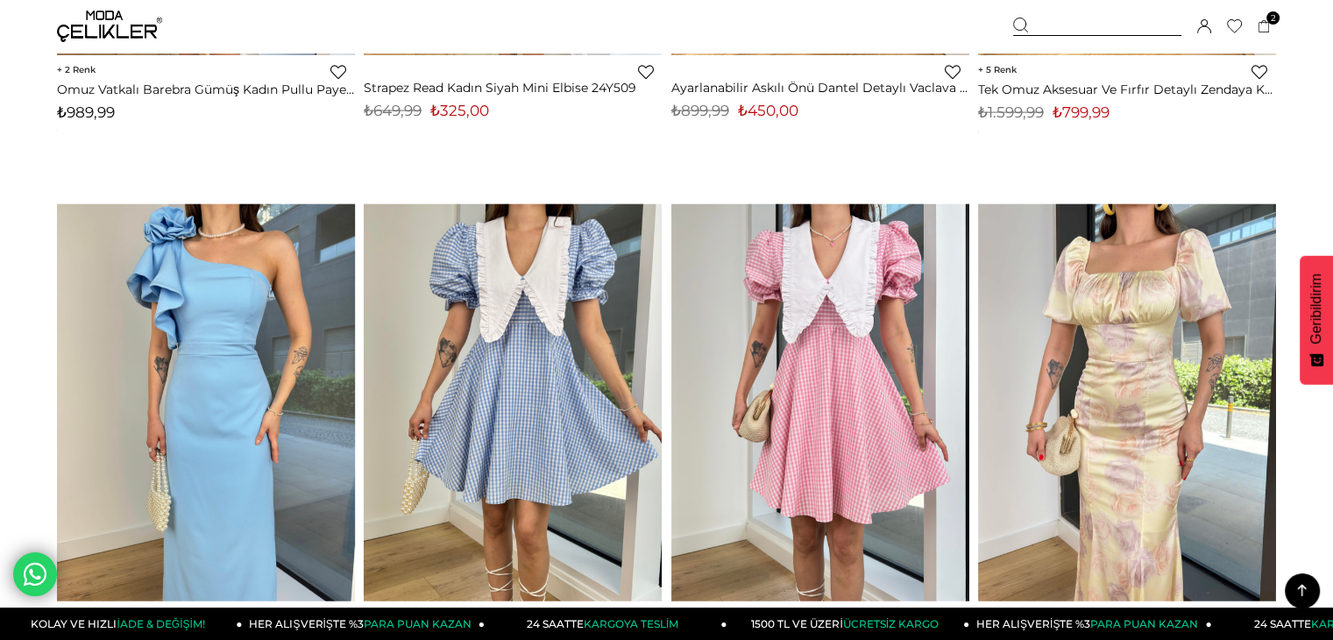
scroll to position [10870, 0]
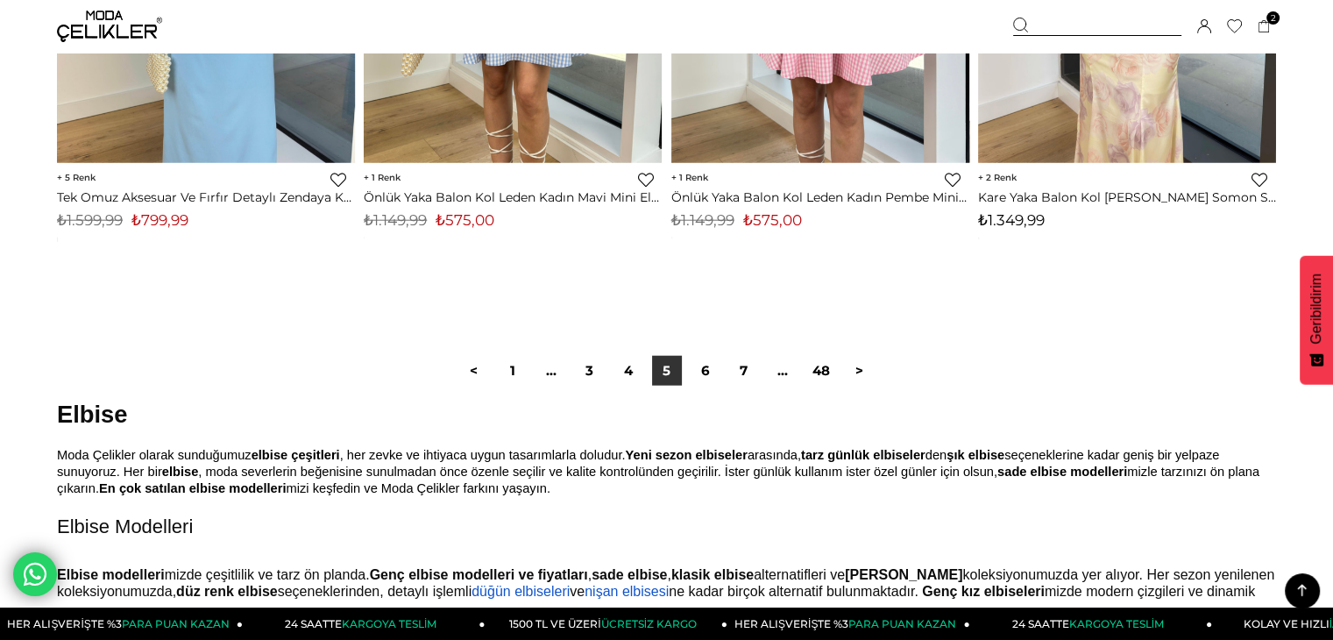
click at [701, 366] on link "6" at bounding box center [706, 371] width 30 height 30
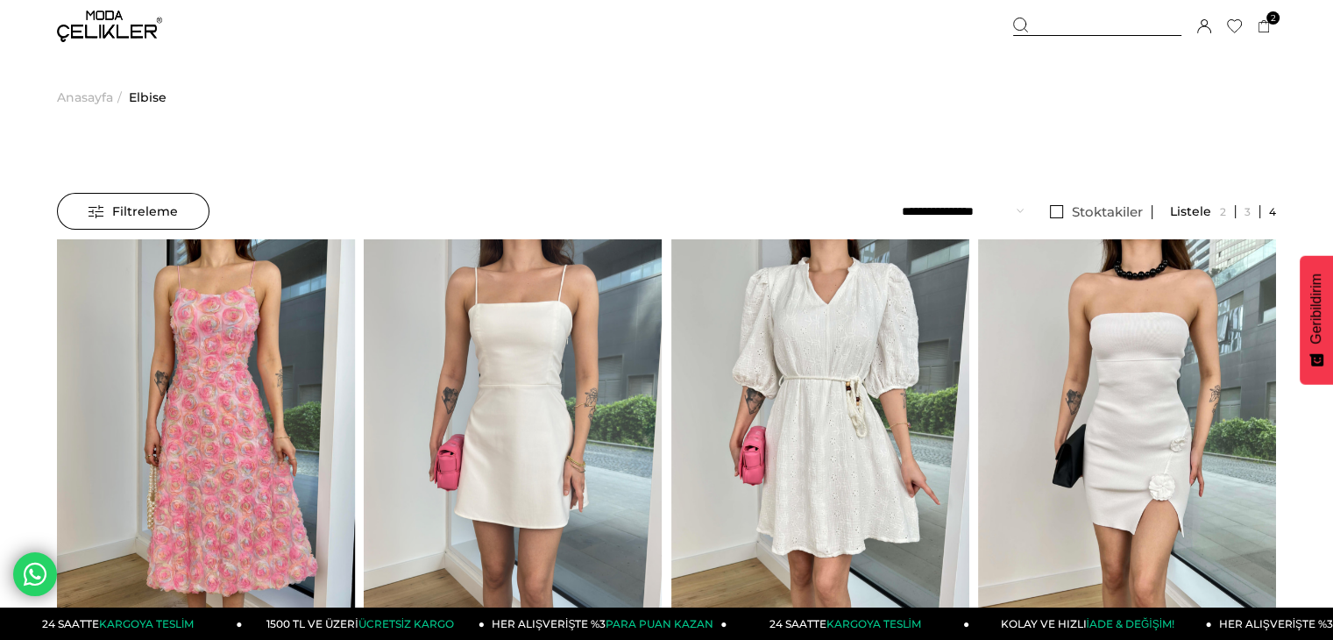
click at [123, 18] on img at bounding box center [109, 27] width 105 height 32
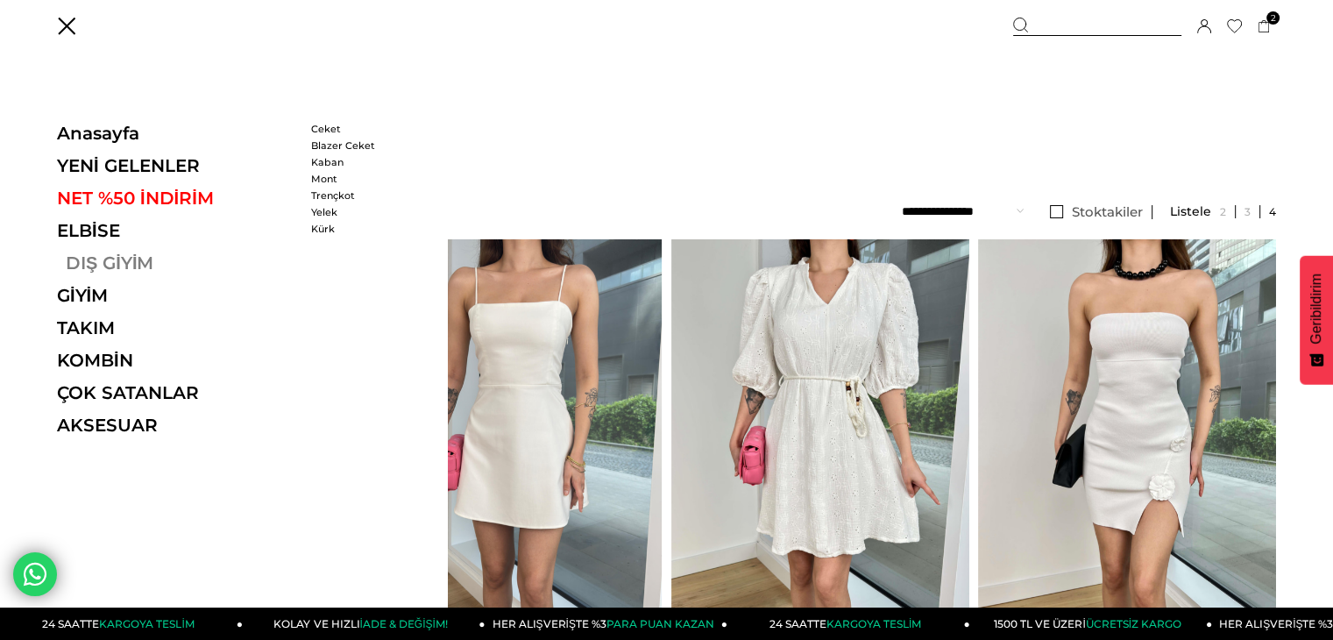
click at [120, 264] on link "DIŞ GİYİM" at bounding box center [177, 262] width 241 height 21
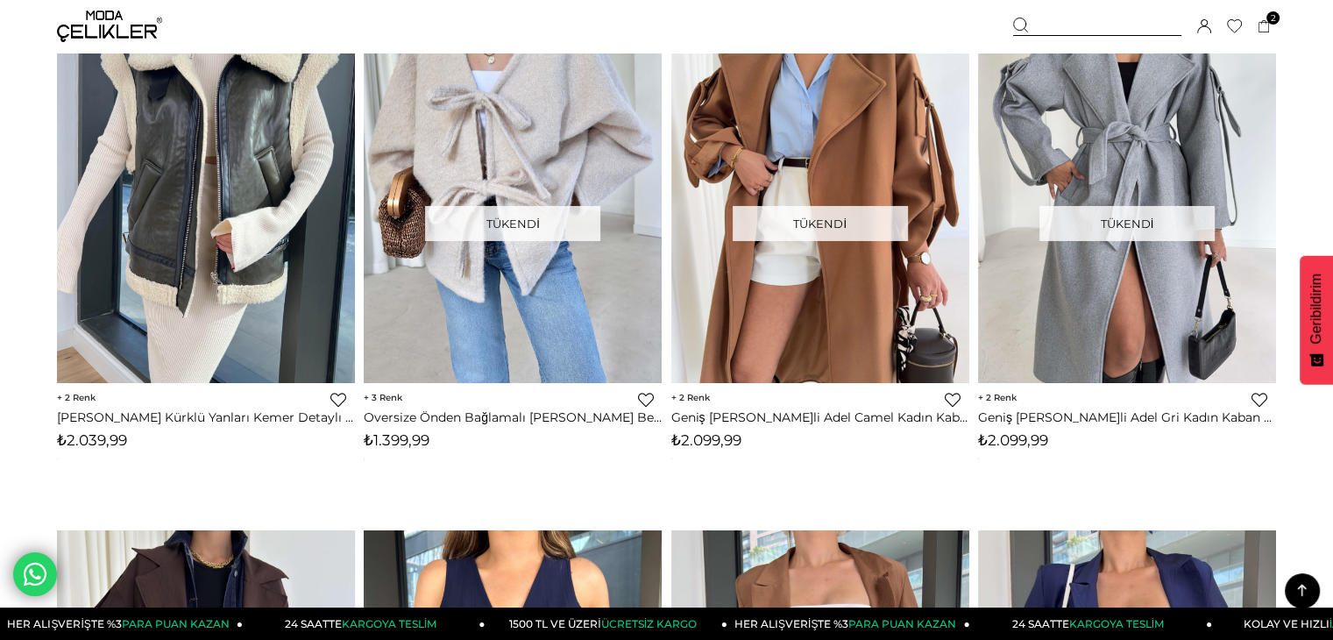
scroll to position [6575, 0]
